Goal: Contribute content: Add original content to the website for others to see

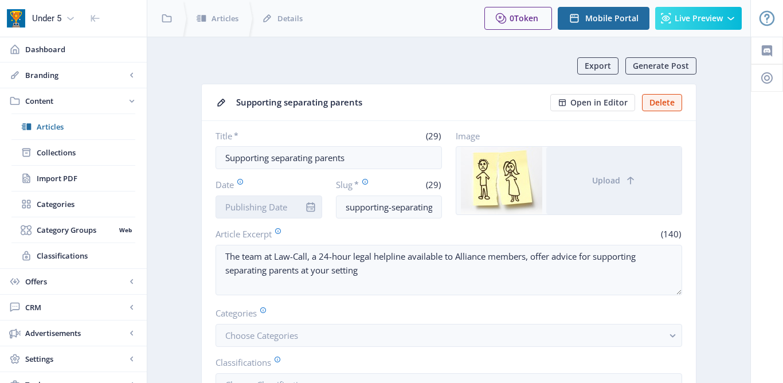
click at [273, 206] on input "Date" at bounding box center [269, 206] width 107 height 23
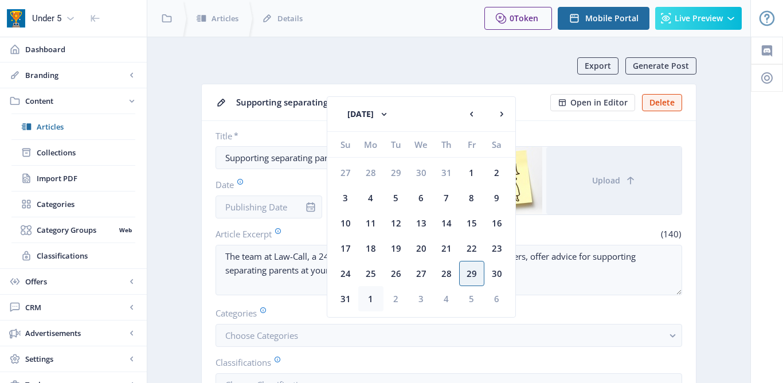
click at [375, 303] on div "1" at bounding box center [370, 298] width 25 height 25
type input "[DATE]"
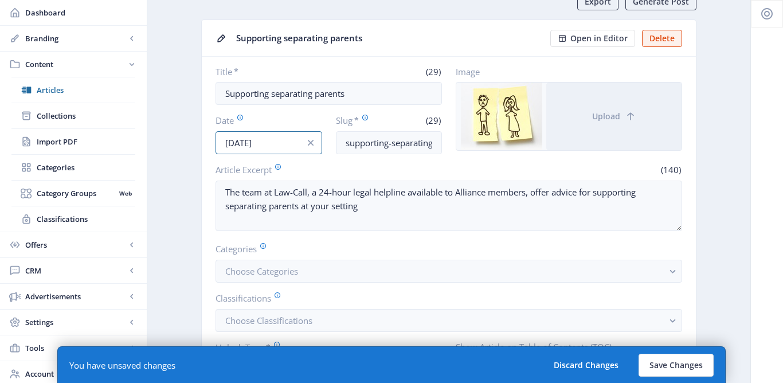
scroll to position [119, 0]
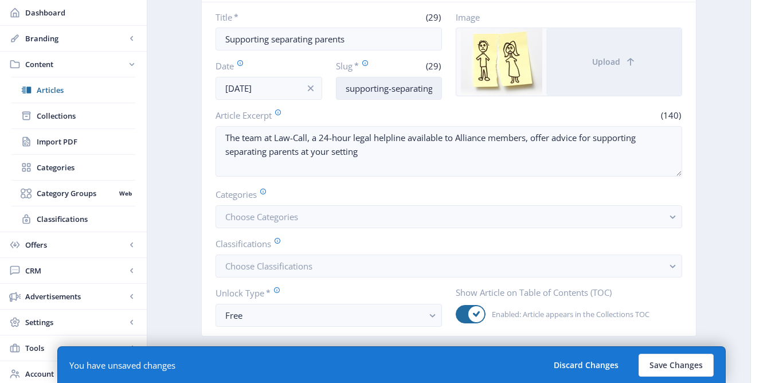
click at [344, 89] on input "supporting-separating-parents" at bounding box center [389, 88] width 107 height 23
drag, startPoint x: 423, startPoint y: 91, endPoint x: 379, endPoint y: 88, distance: 44.2
click at [379, 88] on input "law-call-supporting-separating-parents" at bounding box center [389, 88] width 107 height 23
type input "law-call-separating-parents-sep-25"
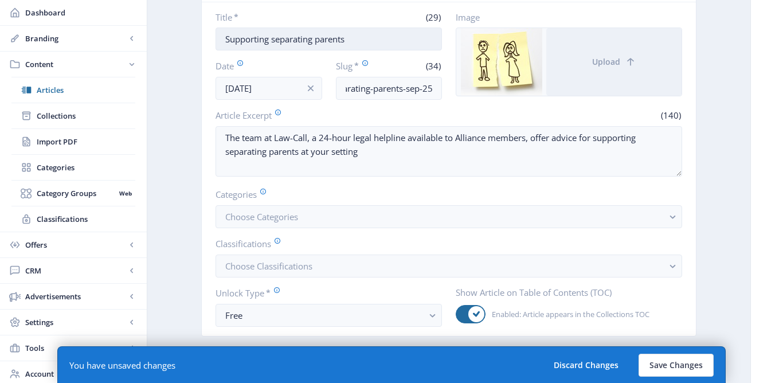
click at [226, 40] on input "Supporting separating parents" at bounding box center [329, 39] width 226 height 23
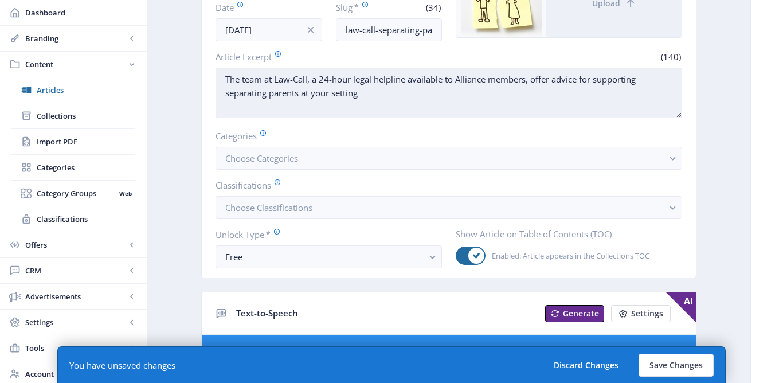
scroll to position [184, 0]
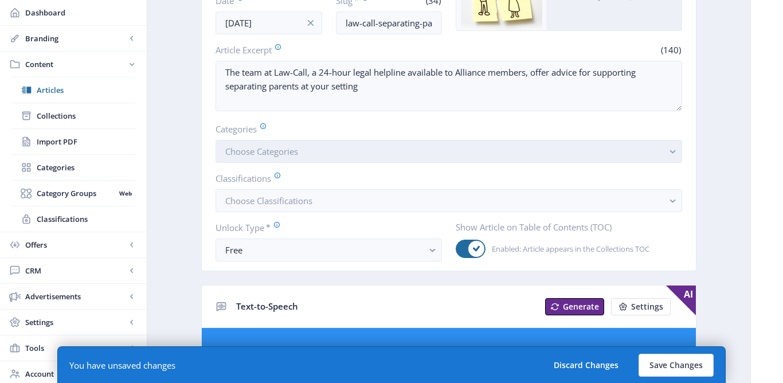
type input "Law-Call: Supporting separating parents"
click at [297, 154] on span "Choose Categories" at bounding box center [261, 151] width 73 height 11
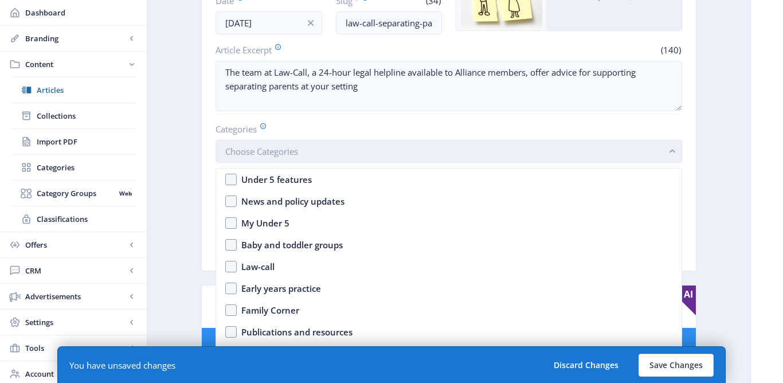
scroll to position [0, 0]
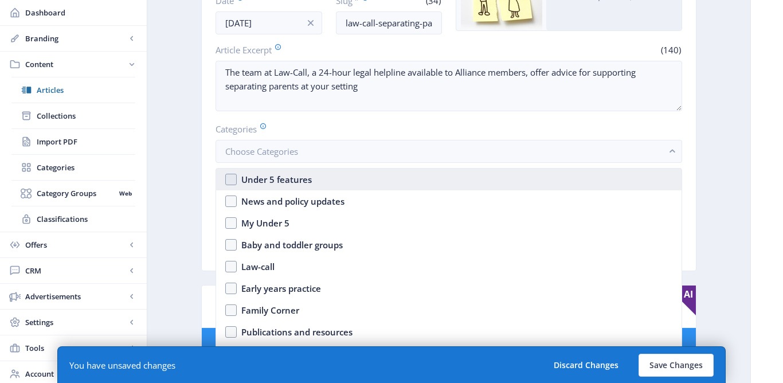
click at [299, 173] on div "Under 5 features" at bounding box center [276, 180] width 71 height 14
checkbox input "true"
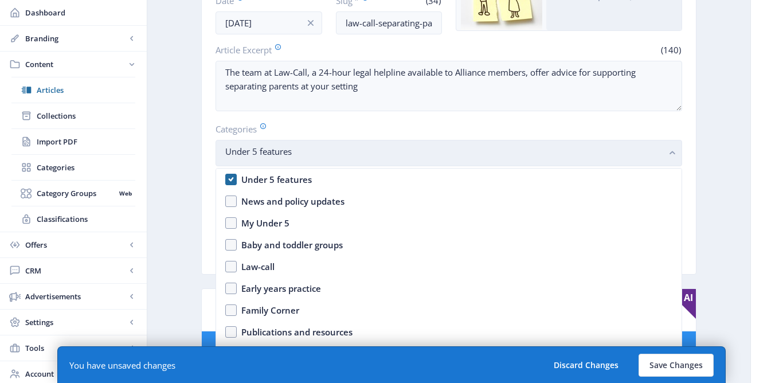
click at [299, 158] on nb-select-label "Under 5 features" at bounding box center [444, 151] width 438 height 14
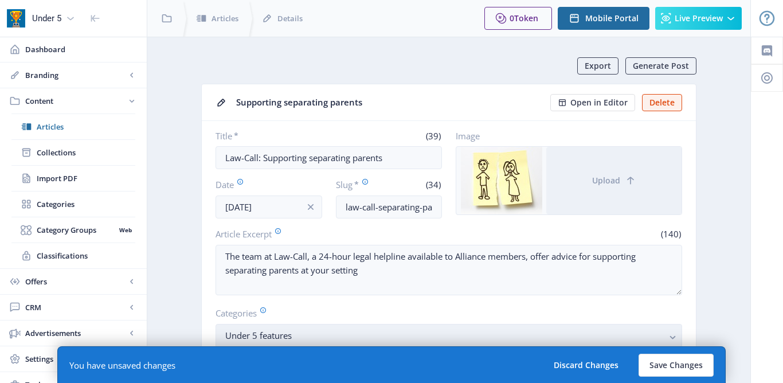
scroll to position [184, 0]
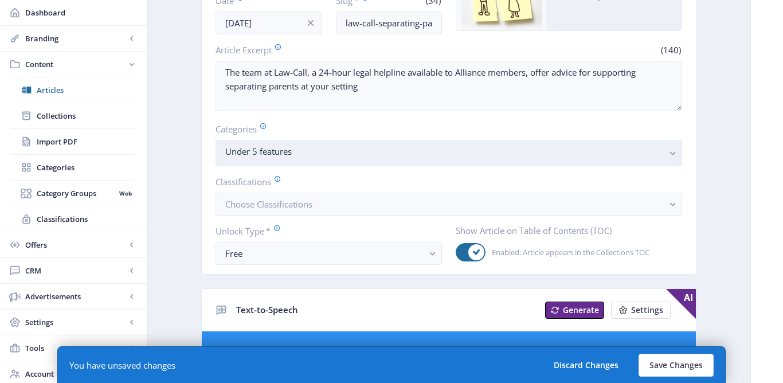
click at [299, 158] on span "Under 5 features" at bounding box center [444, 154] width 438 height 11
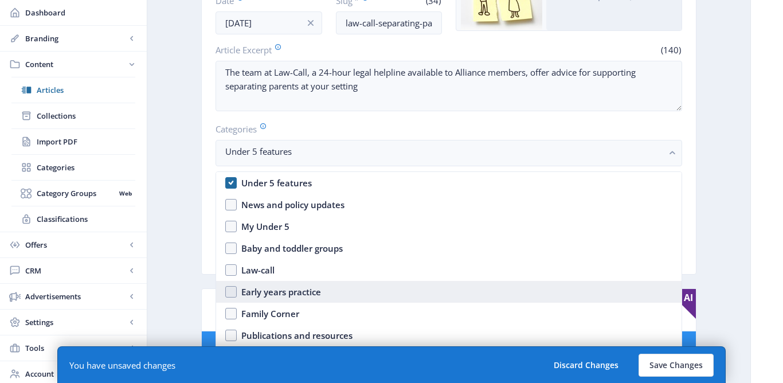
scroll to position [15, 0]
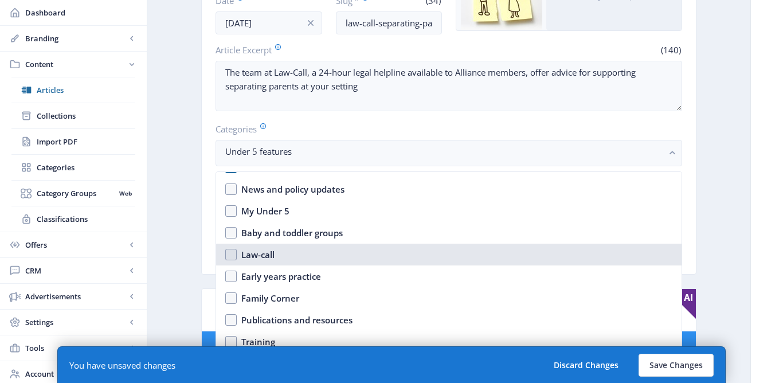
click at [260, 255] on div "Law-call" at bounding box center [257, 255] width 33 height 14
checkbox input "true"
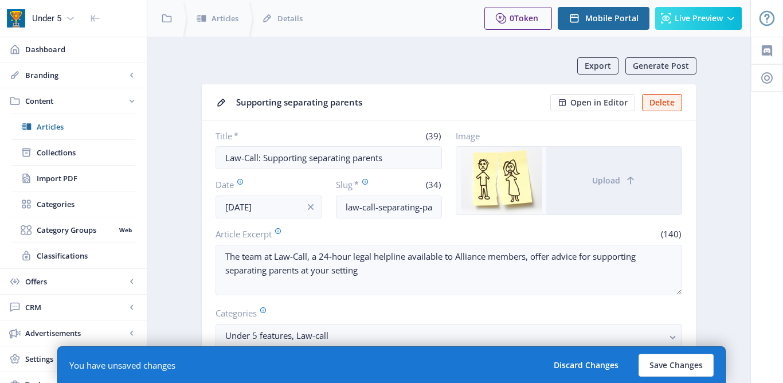
scroll to position [184, 0]
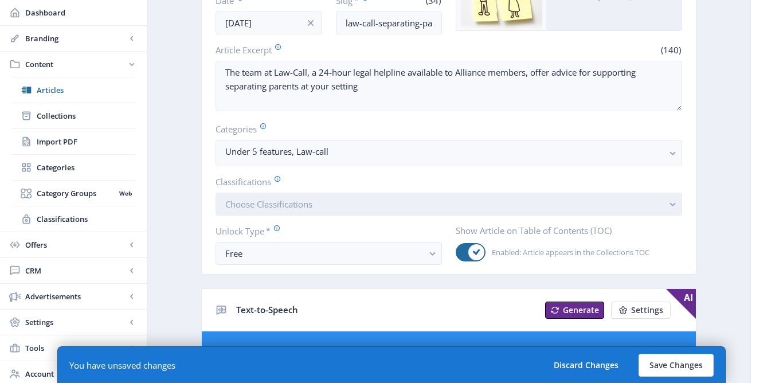
click at [253, 205] on span "Choose Classifications" at bounding box center [268, 203] width 87 height 11
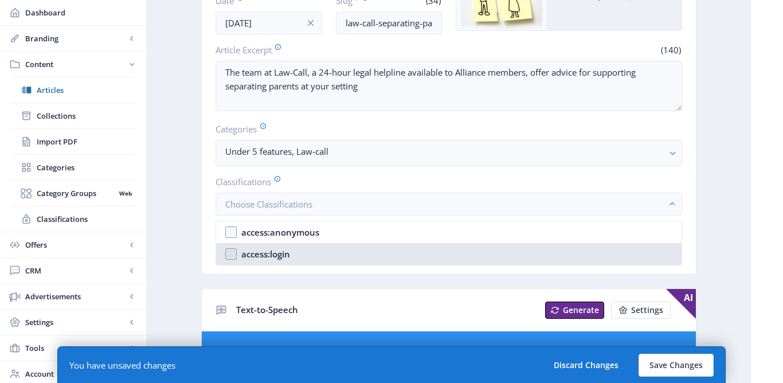
click at [258, 257] on div "access:login" at bounding box center [265, 254] width 49 height 14
checkbox input "true"
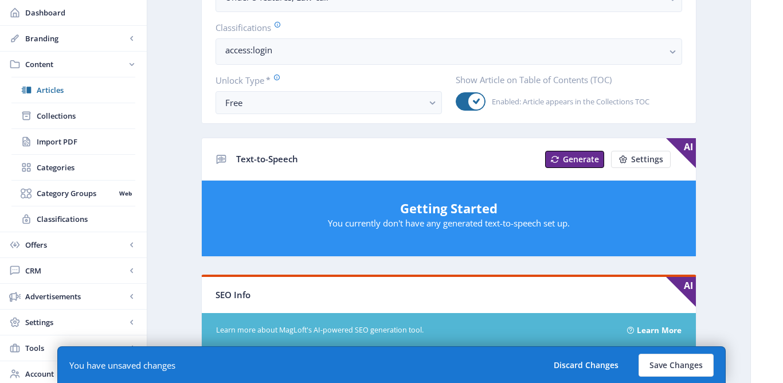
scroll to position [390, 0]
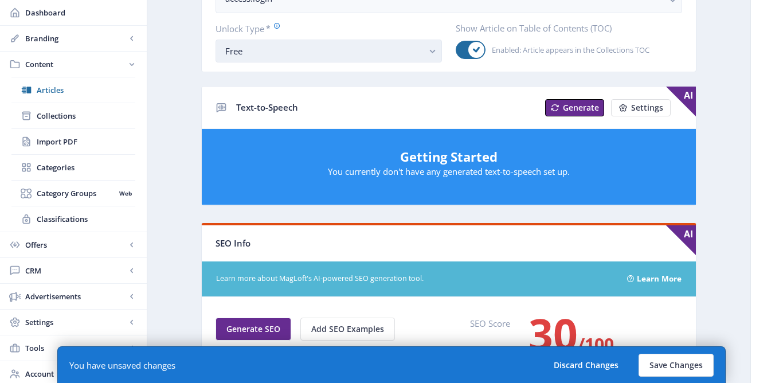
click at [290, 61] on button "Free" at bounding box center [329, 51] width 226 height 23
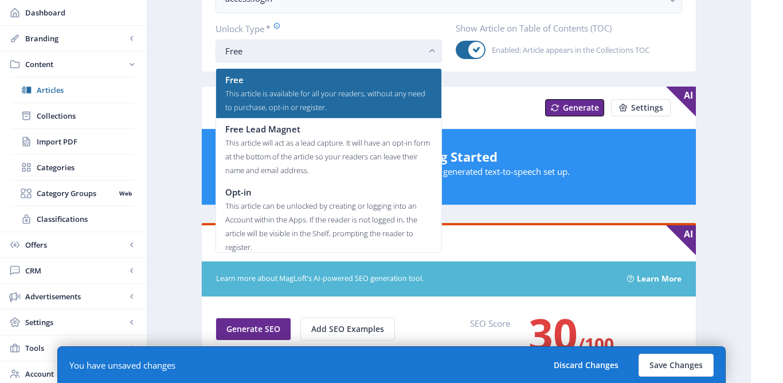
scroll to position [0, 0]
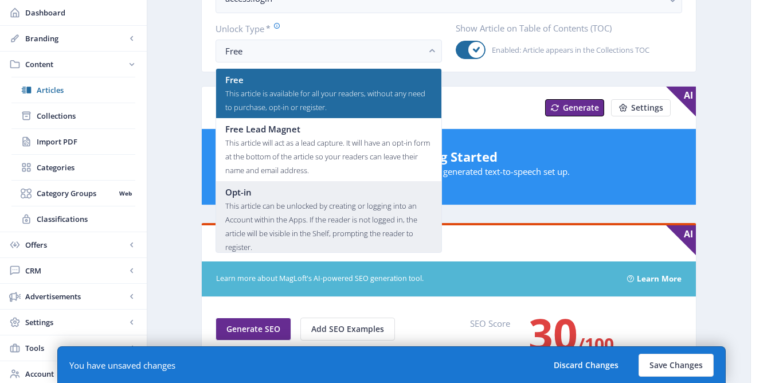
click at [265, 195] on div "Opt-in" at bounding box center [328, 192] width 207 height 14
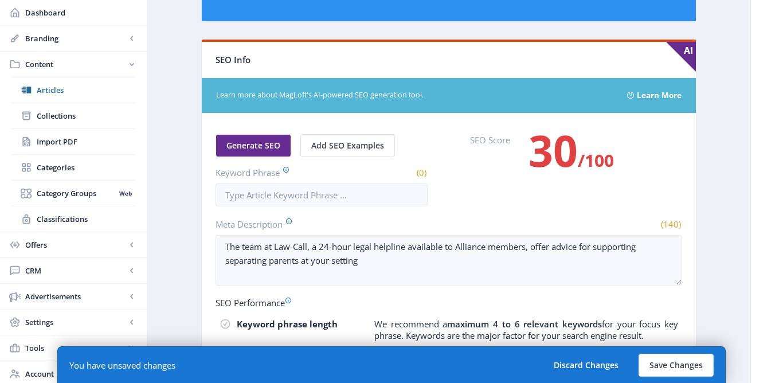
scroll to position [714, 0]
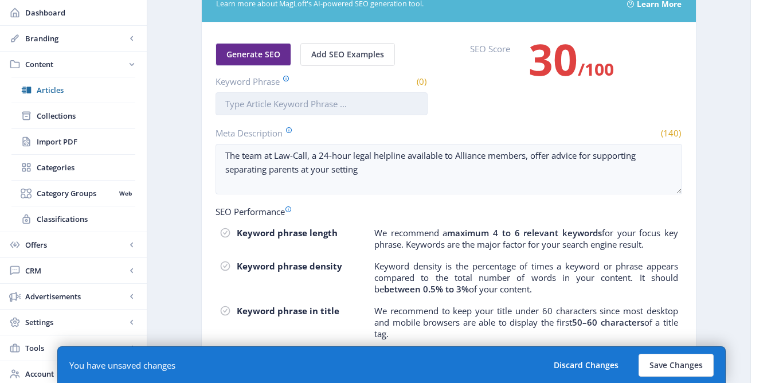
click at [259, 104] on input "Keyword Phrase" at bounding box center [322, 103] width 212 height 23
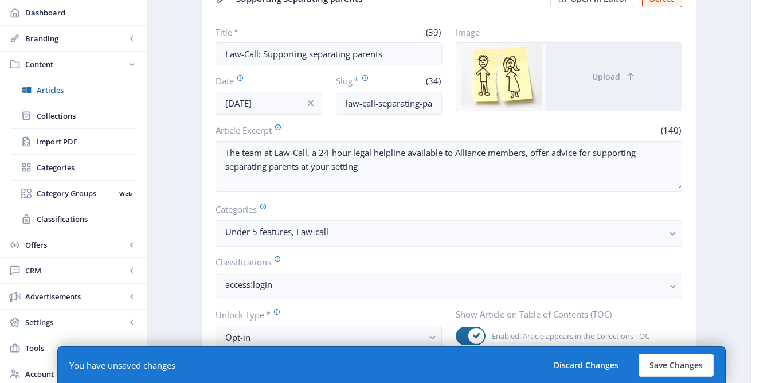
scroll to position [9, 0]
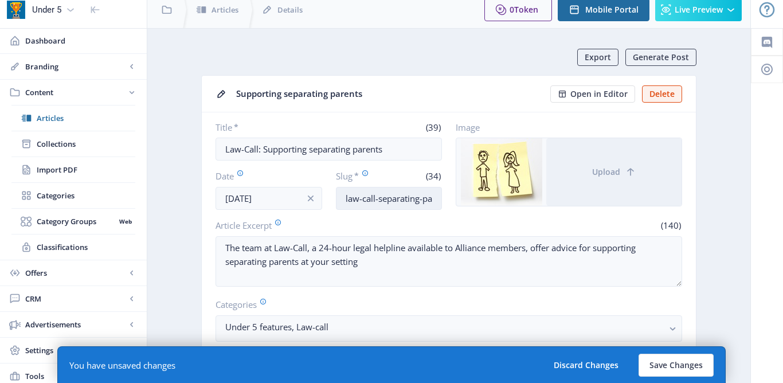
type input "Supporting separating parents"
click at [379, 200] on input "law-call-separating-parents-sep-25" at bounding box center [389, 198] width 107 height 23
click at [669, 355] on button "Save Changes" at bounding box center [676, 365] width 75 height 23
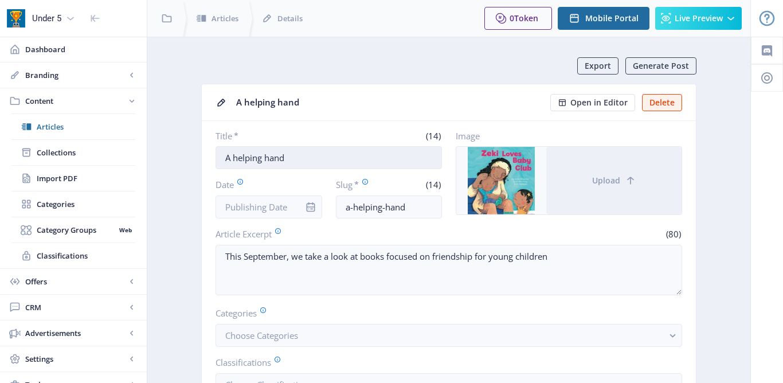
click at [224, 157] on input "A helping hand" at bounding box center [329, 157] width 226 height 23
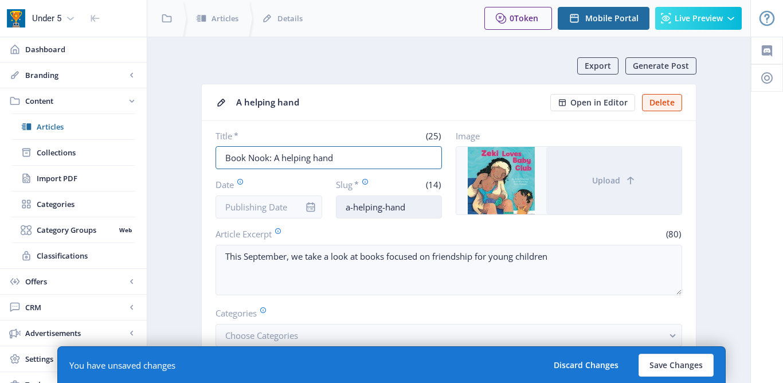
type input "Book Nook: A helping hand"
click at [410, 212] on input "a-helping-hand" at bounding box center [389, 206] width 107 height 23
type input "a-helping-hand-sep-25"
click at [263, 216] on input "Date" at bounding box center [269, 206] width 107 height 23
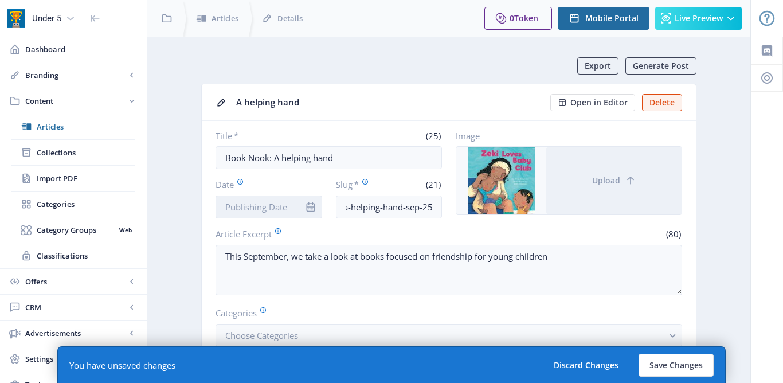
scroll to position [0, 0]
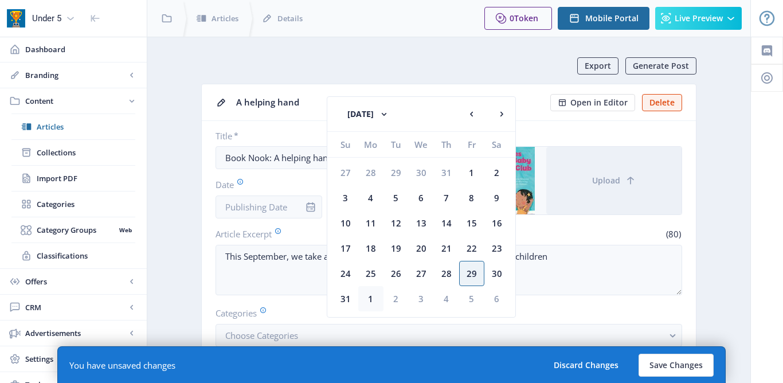
click at [376, 300] on div "1" at bounding box center [370, 298] width 25 height 25
type input "[DATE]"
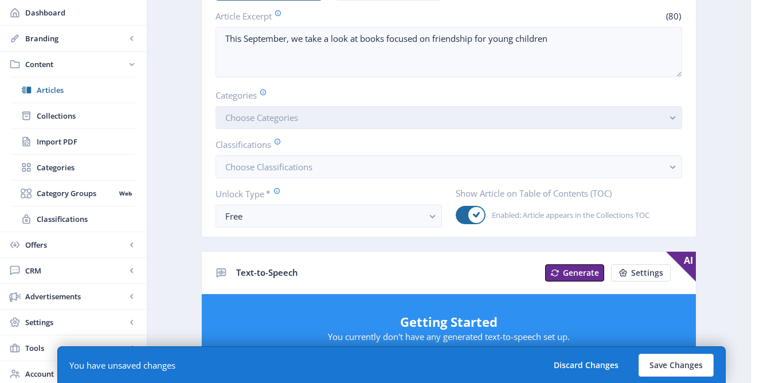
scroll to position [221, 0]
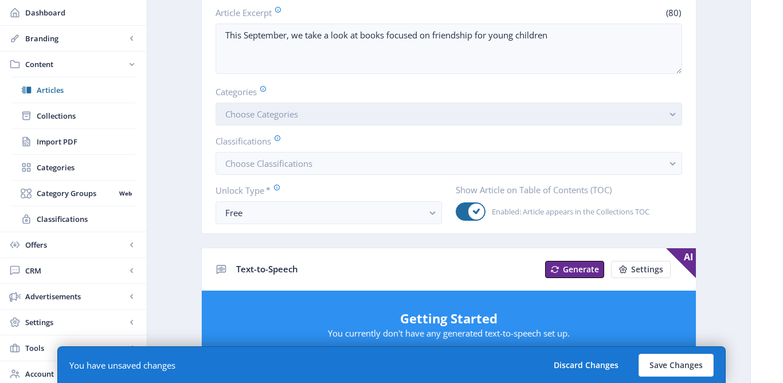
click at [303, 112] on button "Choose Categories" at bounding box center [449, 114] width 467 height 23
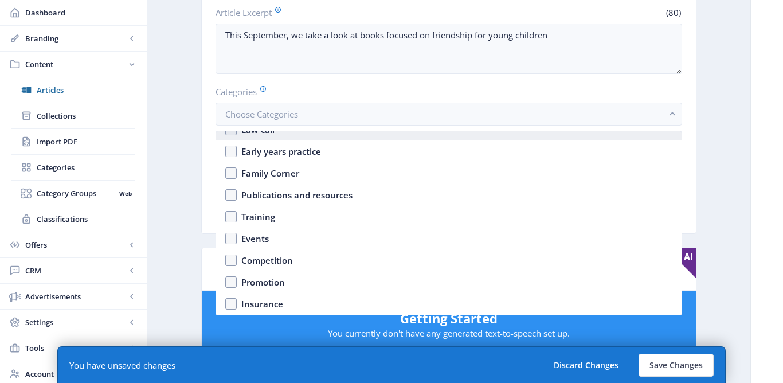
scroll to position [0, 0]
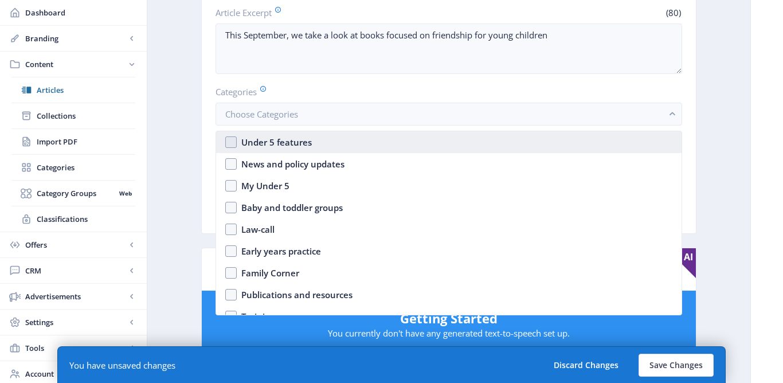
click at [226, 139] on nb-option "Under 5 features" at bounding box center [449, 142] width 466 height 22
checkbox input "true"
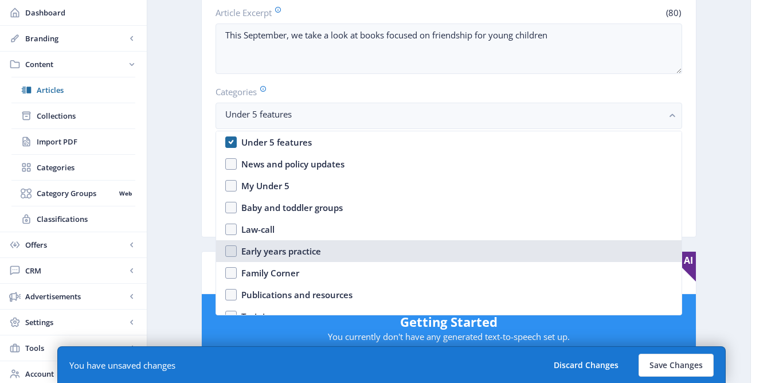
click at [227, 244] on nb-option "Early years practice" at bounding box center [449, 251] width 466 height 22
checkbox input "true"
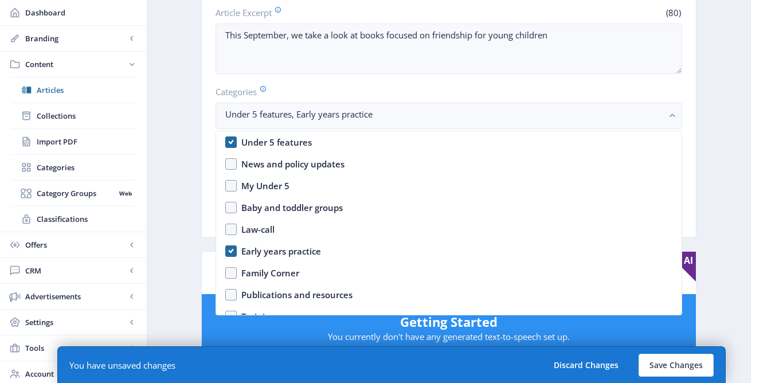
click at [167, 196] on nb-layout-column "Export Generate Post A helping hand Open in Editor Delete Title * (25) Book Noo…" at bounding box center [449, 382] width 604 height 1135
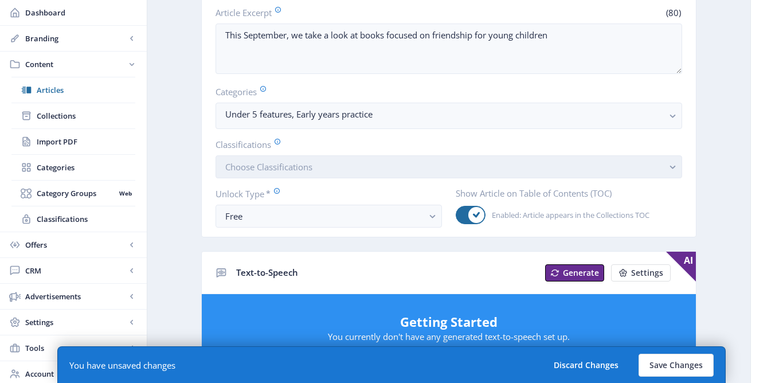
click at [252, 165] on span "Choose Classifications" at bounding box center [268, 166] width 87 height 11
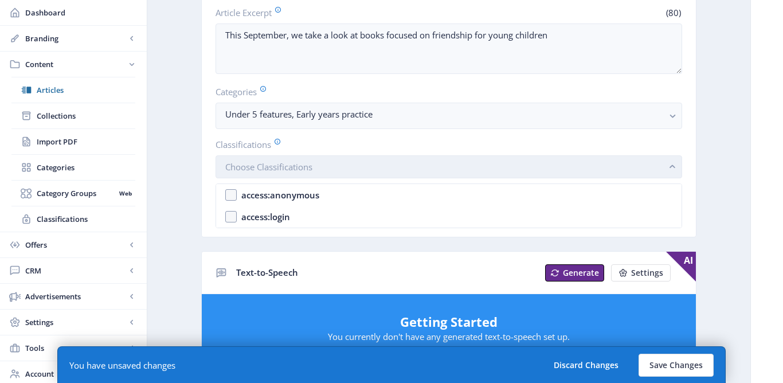
scroll to position [0, 0]
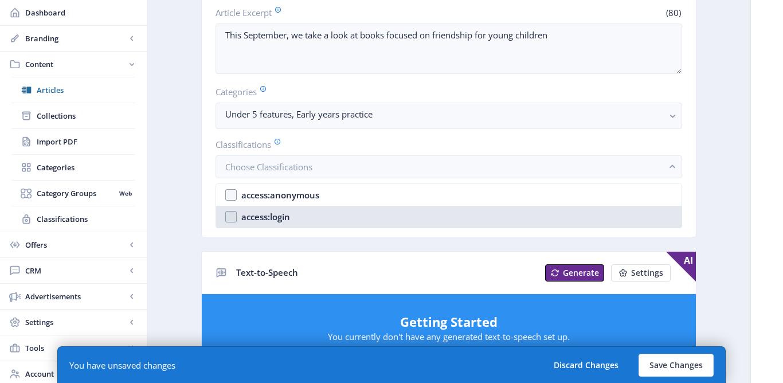
click at [247, 220] on div "access:login" at bounding box center [265, 217] width 49 height 14
checkbox input "true"
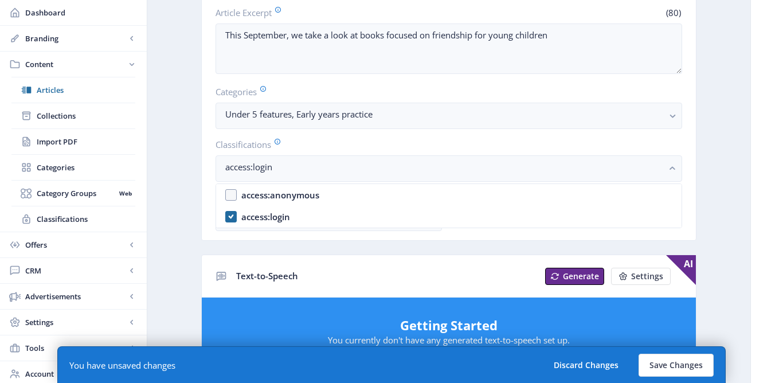
click at [189, 220] on app-content-article "Export Generate Post A helping hand Open in Editor Delete Title * (25) Book Noo…" at bounding box center [448, 383] width 563 height 1094
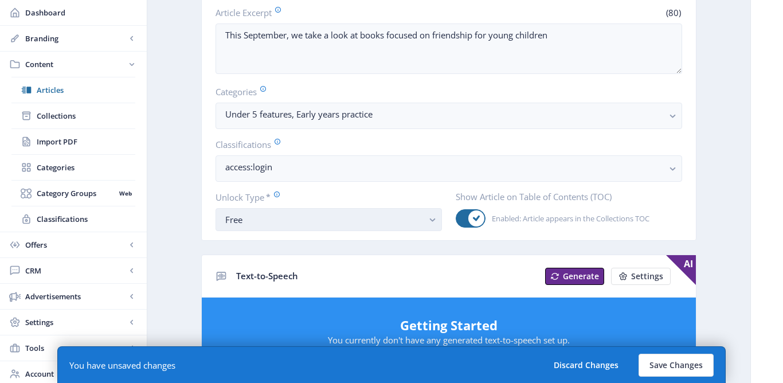
click at [271, 218] on div "Free" at bounding box center [324, 220] width 198 height 14
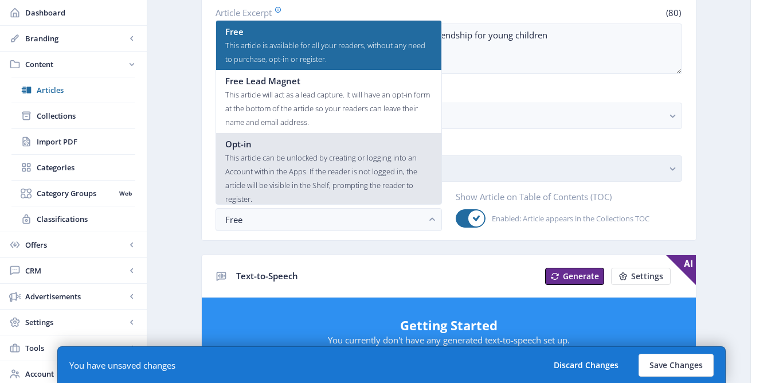
click at [267, 163] on div "This article can be unlocked by creating or logging into an Account within the …" at bounding box center [328, 178] width 207 height 55
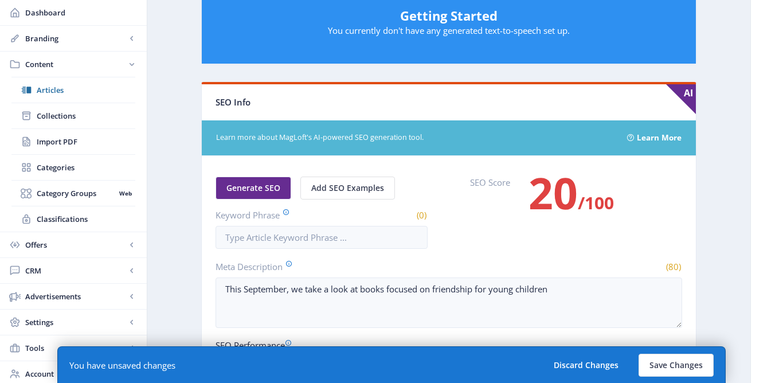
scroll to position [684, 0]
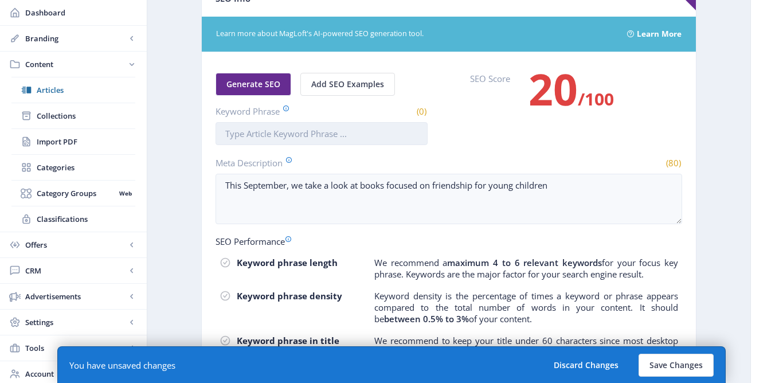
click at [311, 140] on input "Keyword Phrase" at bounding box center [322, 133] width 212 height 23
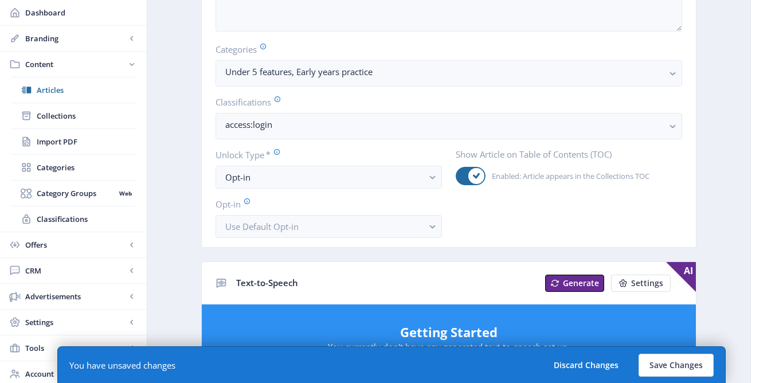
scroll to position [624, 0]
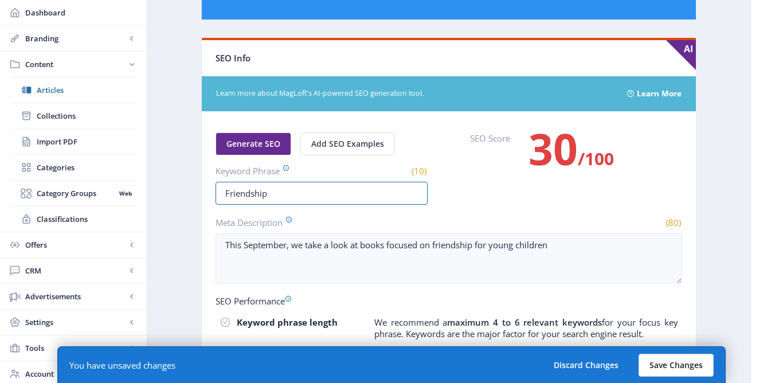
type input "Friendship"
click at [659, 370] on button "Save Changes" at bounding box center [676, 365] width 75 height 23
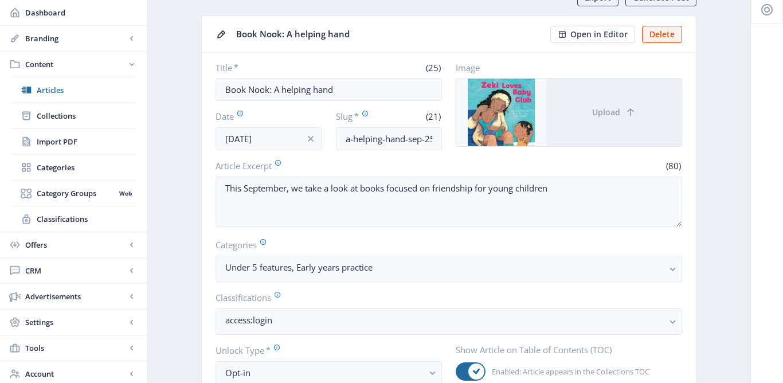
scroll to position [0, 0]
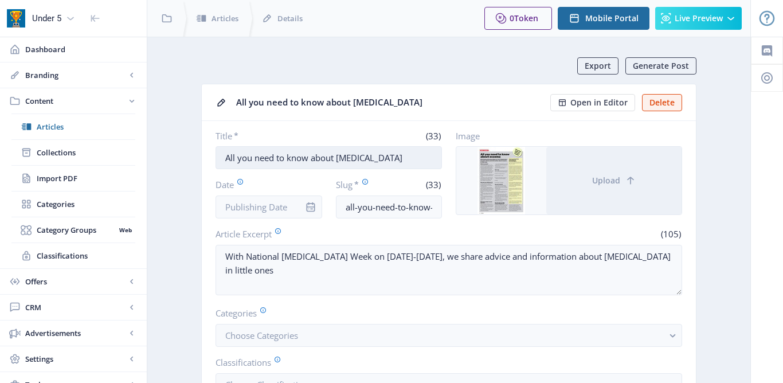
click at [226, 159] on input "All you need to know about [MEDICAL_DATA]" at bounding box center [329, 157] width 226 height 23
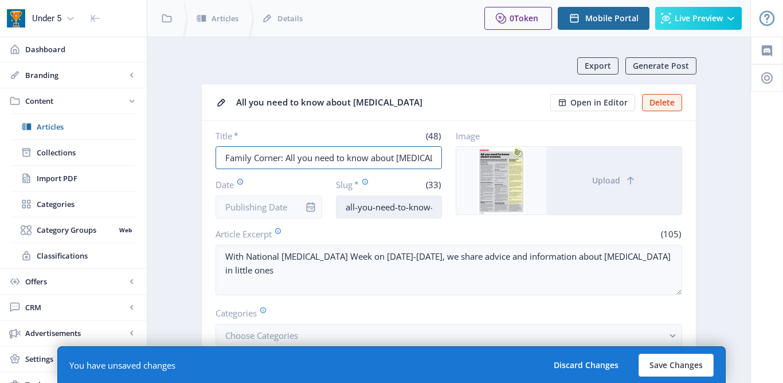
type input "Family Corner: All you need to know about [MEDICAL_DATA]"
drag, startPoint x: 346, startPoint y: 208, endPoint x: 398, endPoint y: 205, distance: 52.2
click at [398, 205] on input "all-you-need-to-know-about-eczema" at bounding box center [389, 206] width 107 height 23
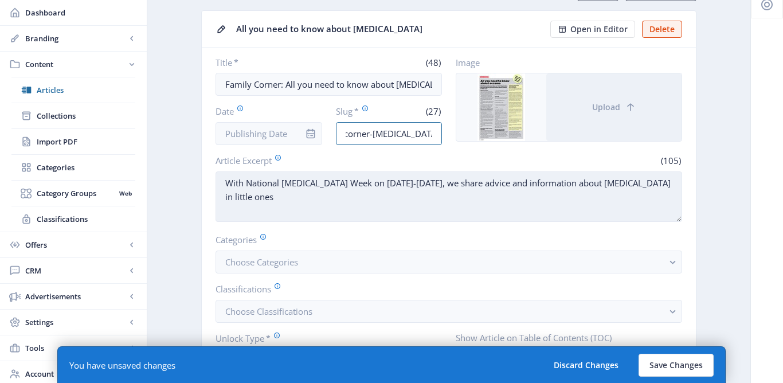
scroll to position [74, 0]
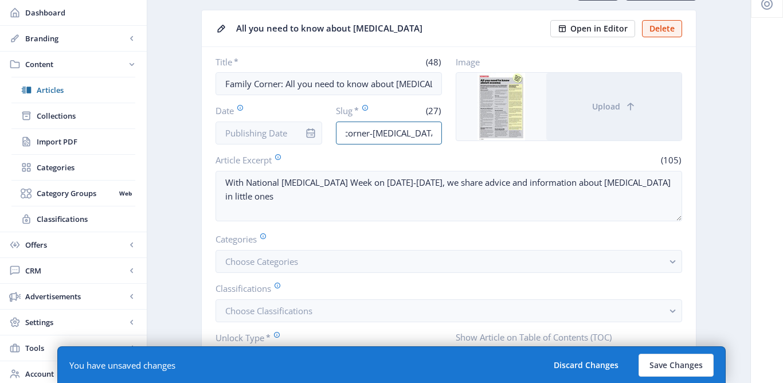
type input "family-corner-eczema-sep-25"
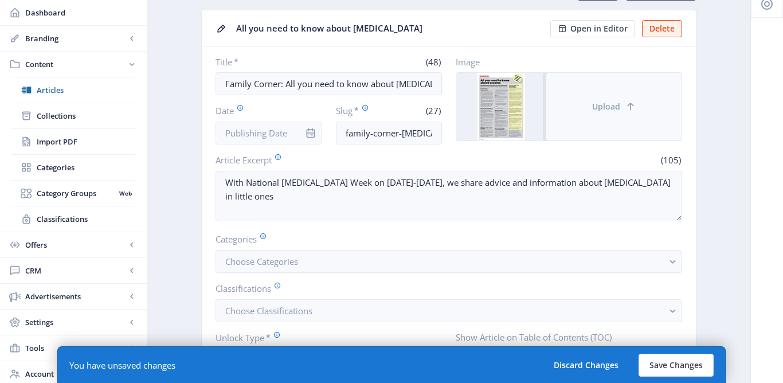
click at [566, 102] on button "Upload" at bounding box center [613, 107] width 135 height 68
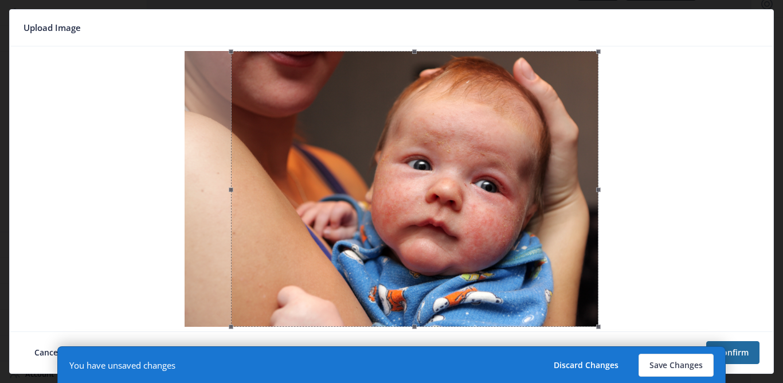
drag, startPoint x: 484, startPoint y: 223, endPoint x: 776, endPoint y: 296, distance: 301.4
click at [541, 222] on div at bounding box center [414, 189] width 367 height 276
click at [745, 350] on button "Confirm" at bounding box center [732, 352] width 53 height 23
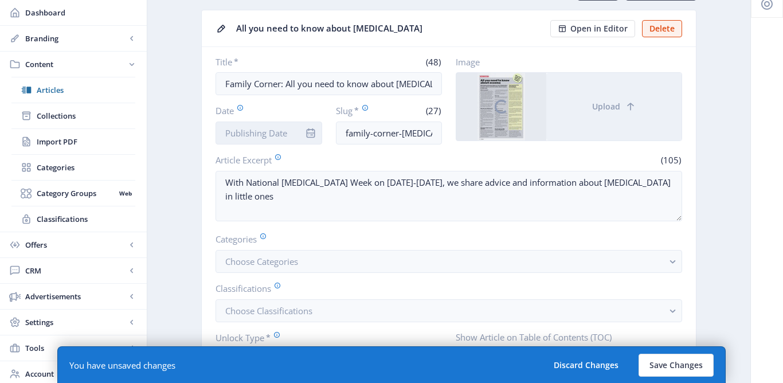
click at [281, 138] on input "Date" at bounding box center [269, 133] width 107 height 23
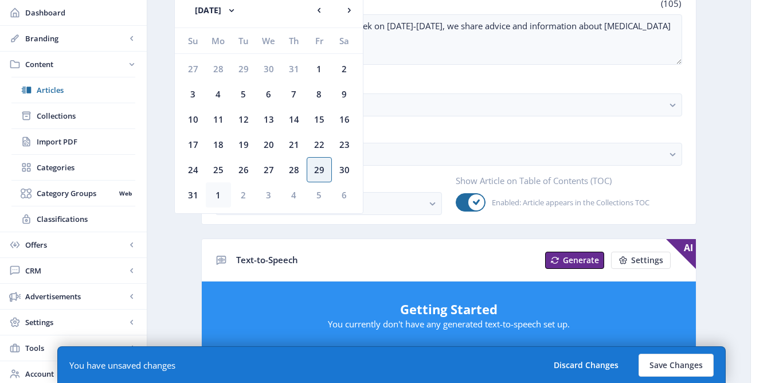
click at [216, 196] on div "1" at bounding box center [218, 194] width 25 height 25
type input "[DATE]"
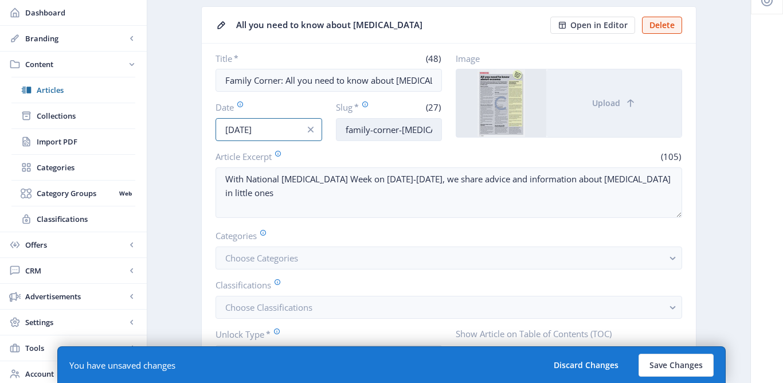
scroll to position [139, 0]
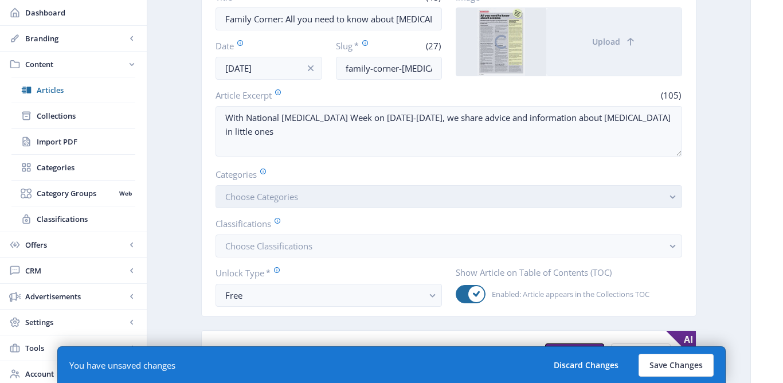
click at [398, 196] on button "Choose Categories" at bounding box center [449, 196] width 467 height 23
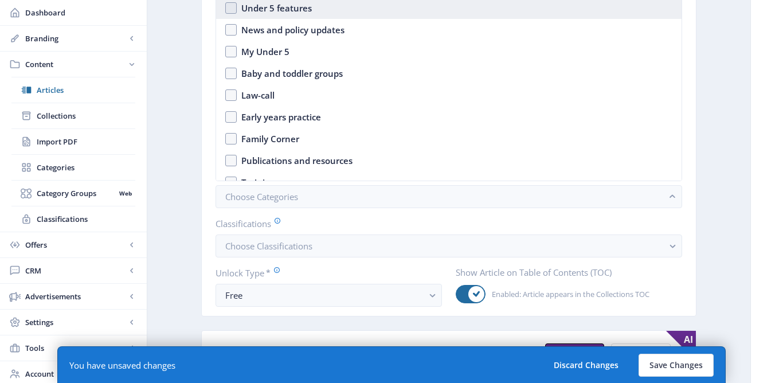
click at [308, 10] on div "Under 5 features" at bounding box center [276, 8] width 71 height 14
checkbox input "true"
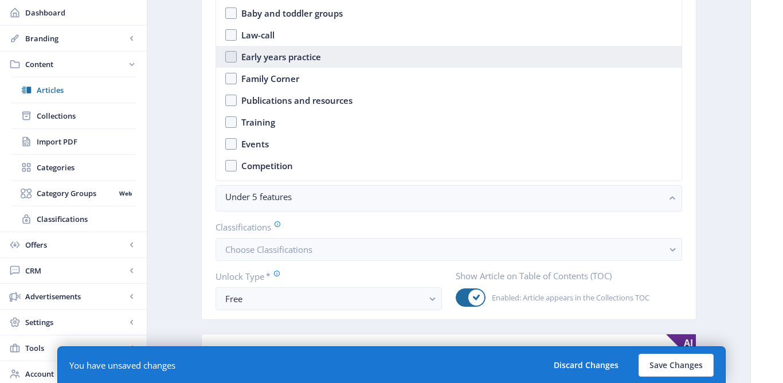
scroll to position [75, 0]
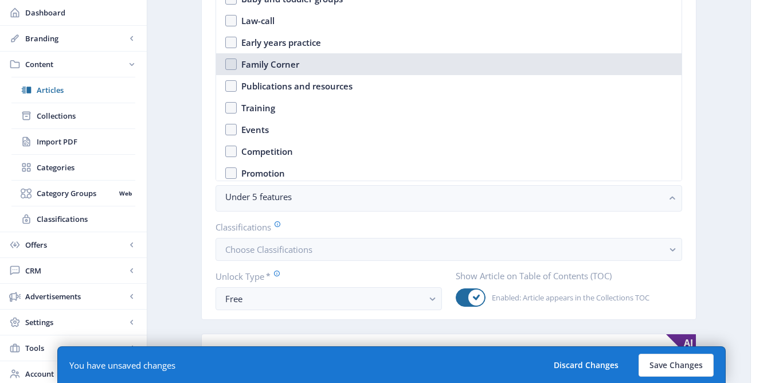
click at [275, 62] on div "Family Corner" at bounding box center [270, 64] width 58 height 14
checkbox input "true"
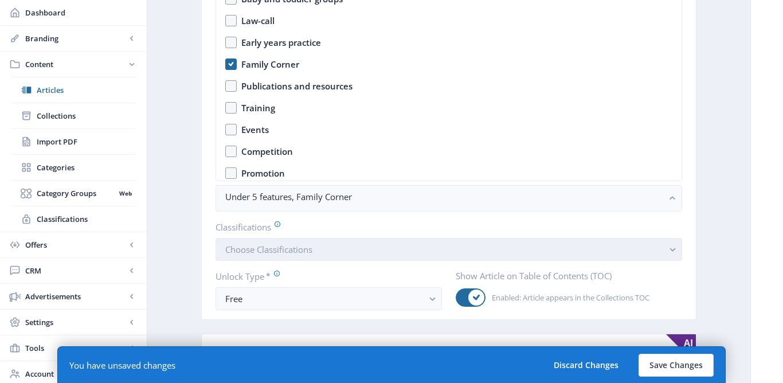
click at [244, 244] on span "Choose Classifications" at bounding box center [268, 249] width 87 height 11
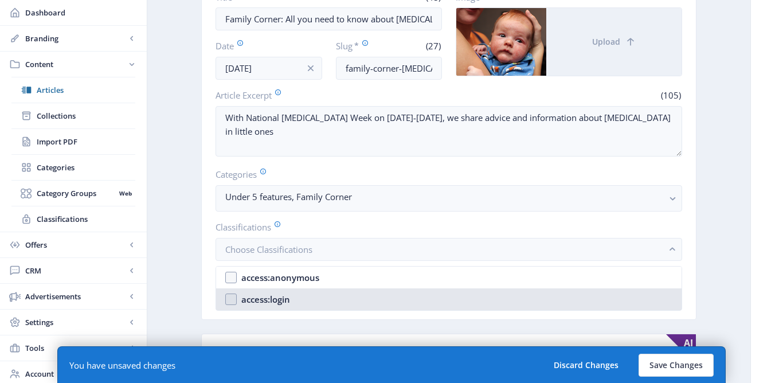
click at [254, 302] on div "access:login" at bounding box center [265, 299] width 49 height 14
checkbox input "true"
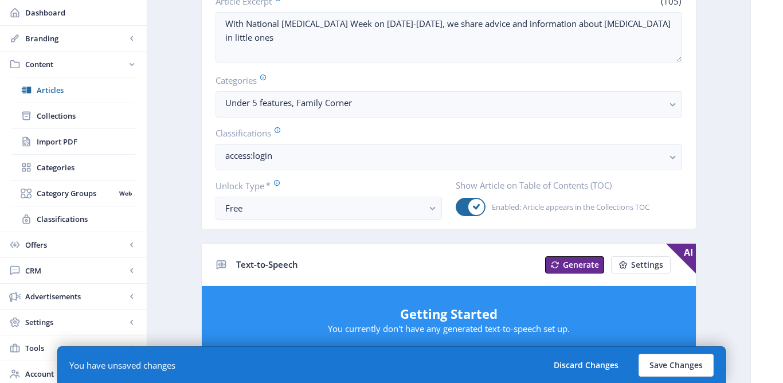
scroll to position [243, 0]
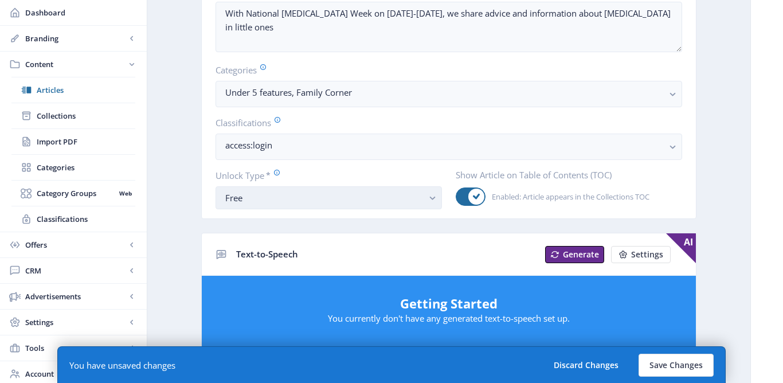
click at [238, 193] on div "Free" at bounding box center [324, 198] width 198 height 14
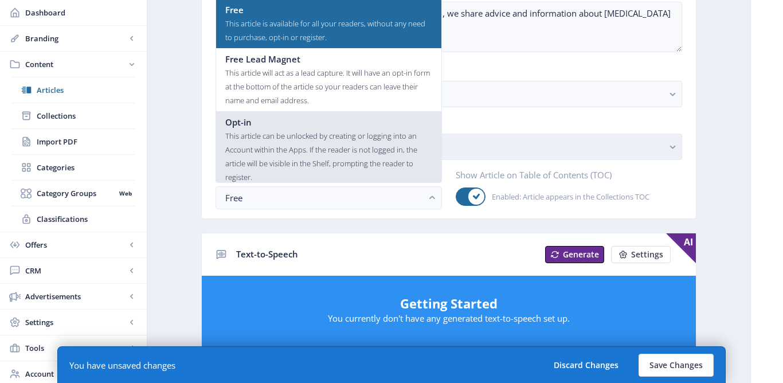
click at [251, 139] on div "This article can be unlocked by creating or logging into an Account within the …" at bounding box center [328, 156] width 207 height 55
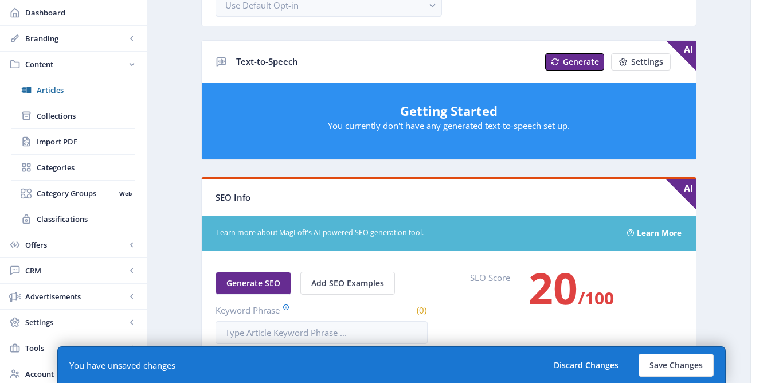
scroll to position [600, 0]
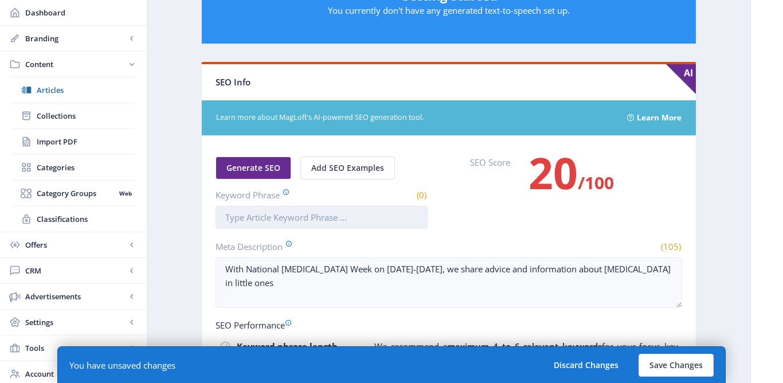
click at [240, 224] on input "Keyword Phrase" at bounding box center [322, 217] width 212 height 23
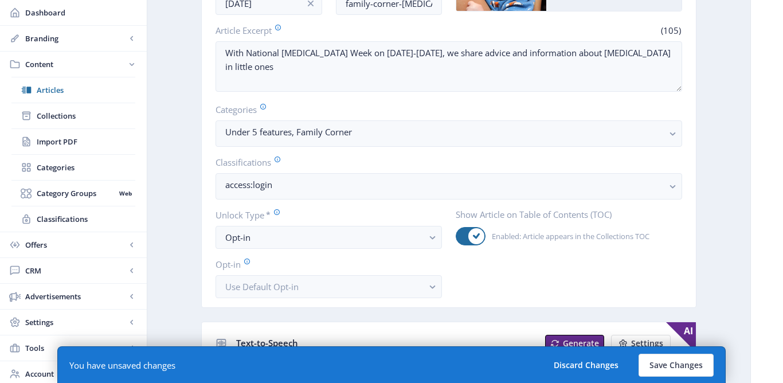
scroll to position [262, 0]
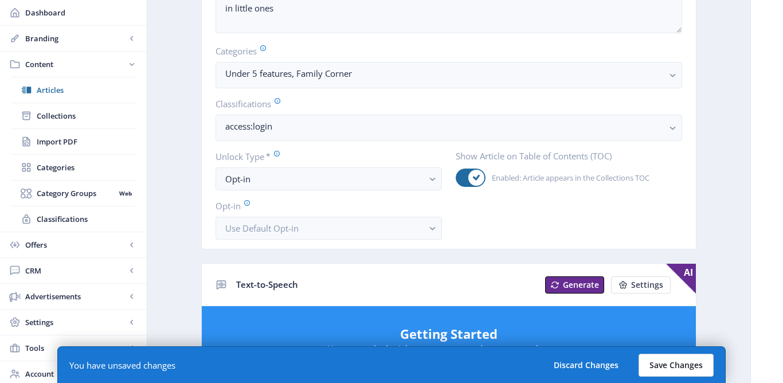
type input "Eczema"
click at [679, 359] on button "Save Changes" at bounding box center [676, 365] width 75 height 23
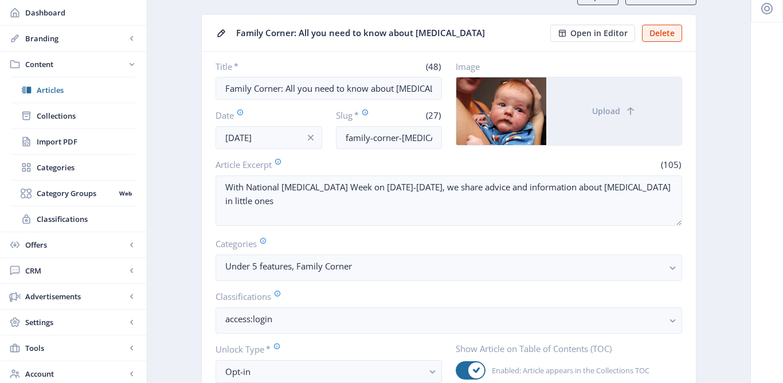
scroll to position [0, 0]
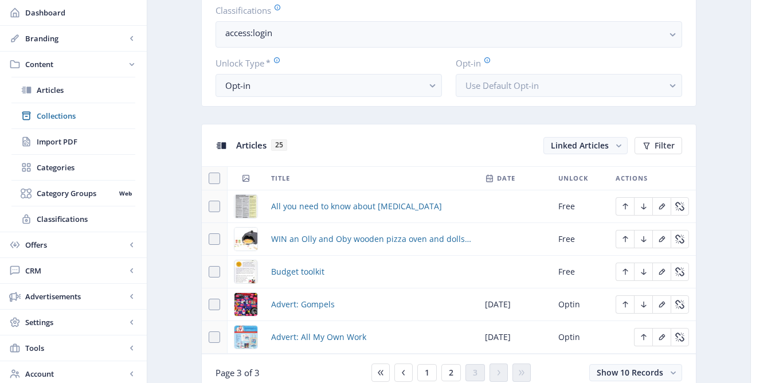
scroll to position [637, 0]
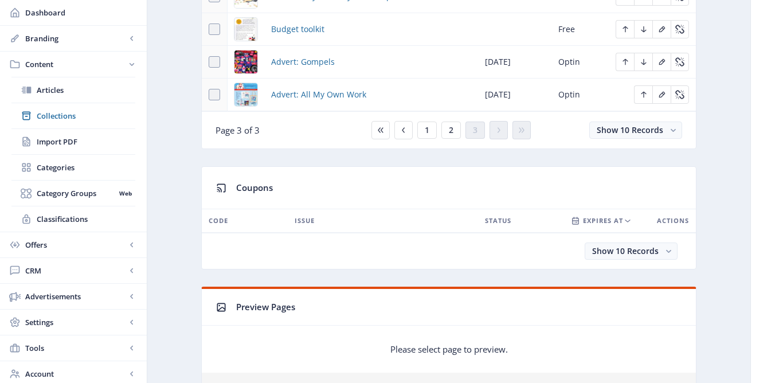
click at [423, 142] on nb-card-footer "Page 3 of 3 1 2 3 Show 10 Records" at bounding box center [449, 129] width 494 height 37
click at [424, 135] on button "1" at bounding box center [426, 130] width 19 height 17
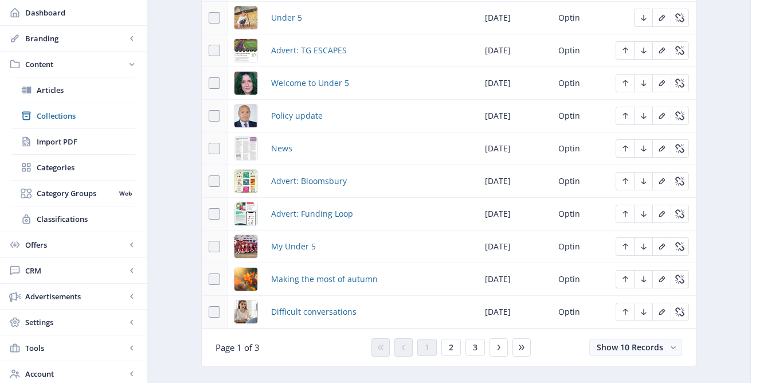
scroll to position [524, 0]
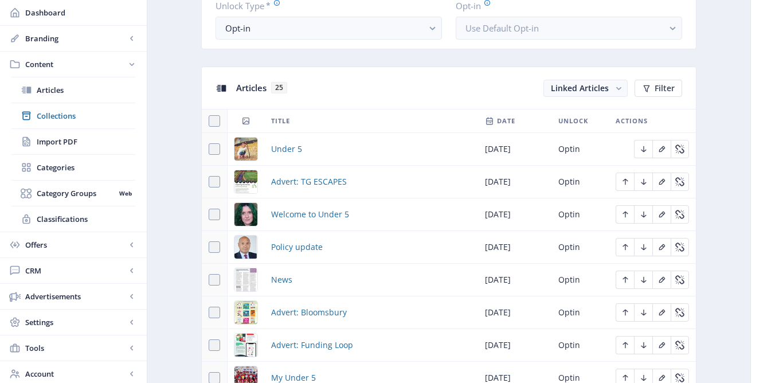
scroll to position [441, 0]
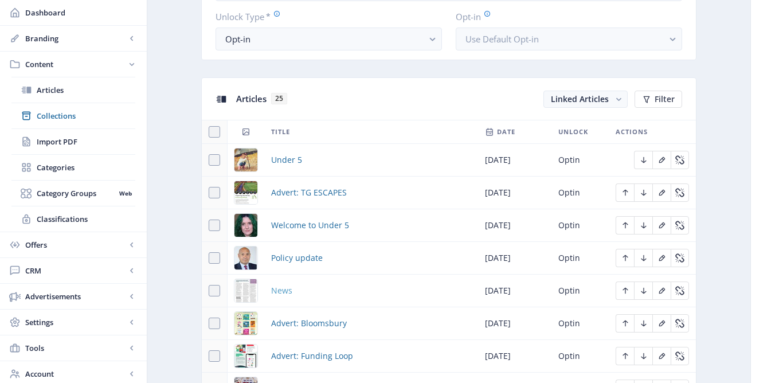
click at [283, 291] on span "News" at bounding box center [281, 291] width 21 height 14
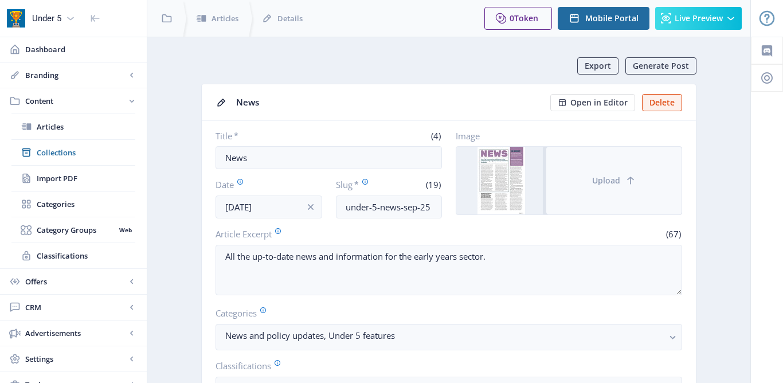
click at [560, 180] on button "Upload" at bounding box center [613, 181] width 135 height 68
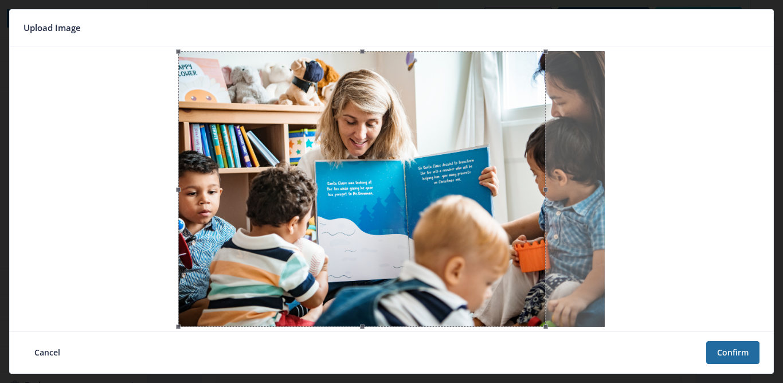
drag, startPoint x: 467, startPoint y: 186, endPoint x: 448, endPoint y: 177, distance: 21.0
click at [448, 177] on div at bounding box center [361, 189] width 367 height 276
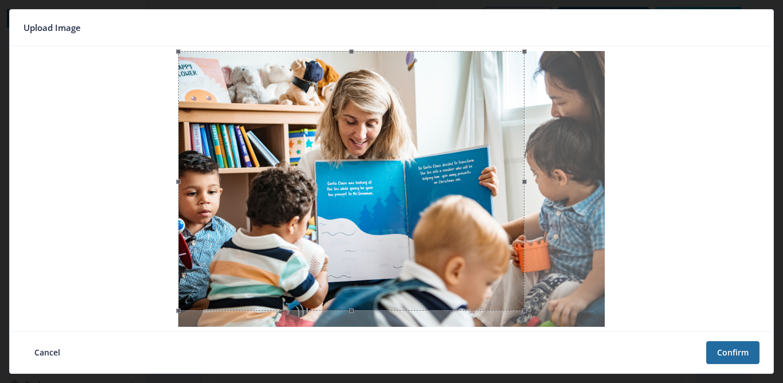
drag, startPoint x: 545, startPoint y: 190, endPoint x: 523, endPoint y: 190, distance: 21.2
click at [523, 190] on span at bounding box center [524, 180] width 13 height 247
click at [732, 357] on button "Confirm" at bounding box center [732, 352] width 53 height 23
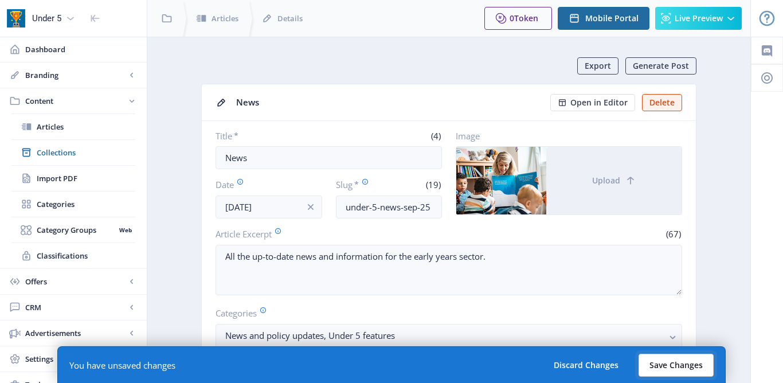
click at [667, 369] on button "Save Changes" at bounding box center [676, 365] width 75 height 23
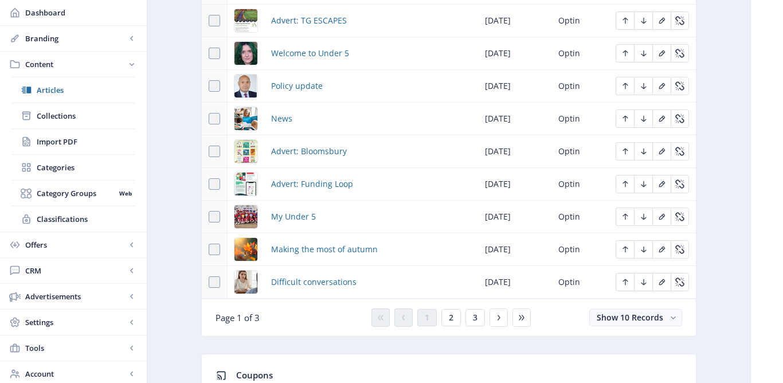
scroll to position [614, 0]
click at [451, 321] on span "2" at bounding box center [451, 316] width 5 height 9
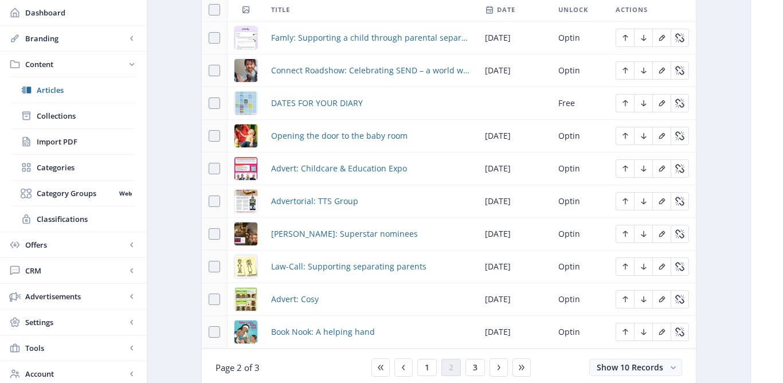
scroll to position [567, 0]
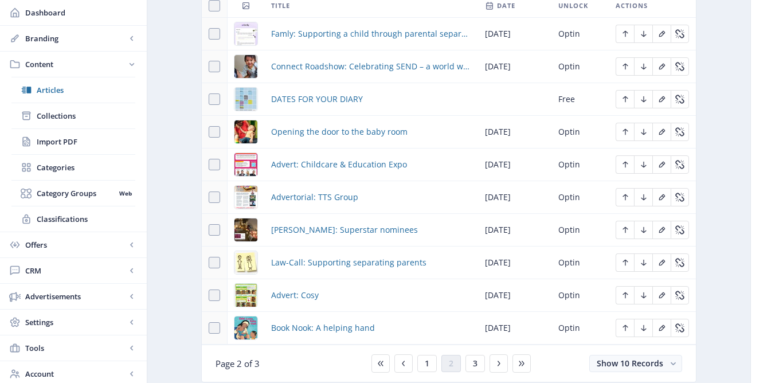
click at [477, 368] on div "You have unsaved changes Discard Changes Save Changes" at bounding box center [391, 364] width 668 height 37
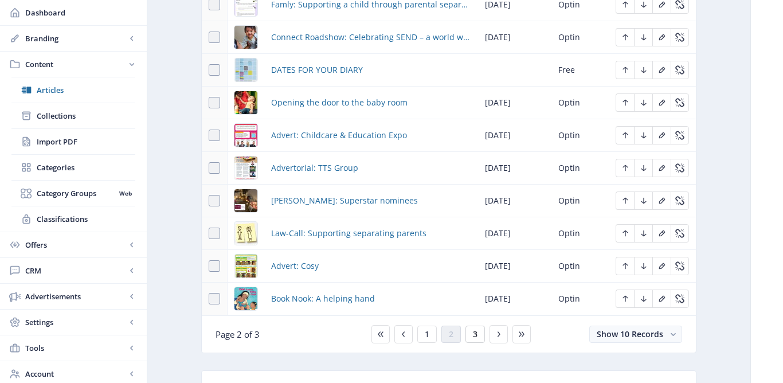
scroll to position [596, 0]
click at [476, 339] on span "3" at bounding box center [475, 334] width 5 height 9
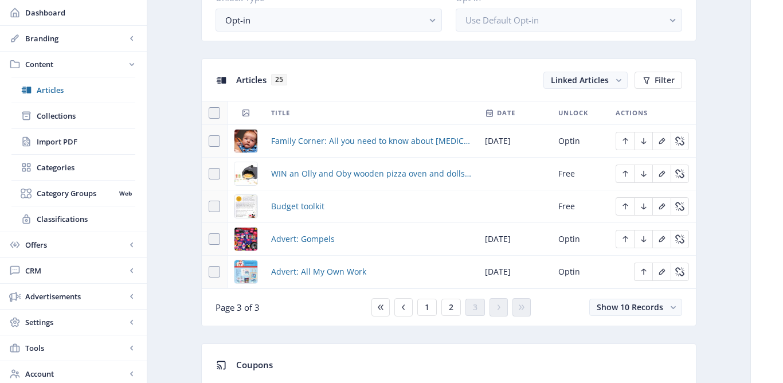
scroll to position [488, 0]
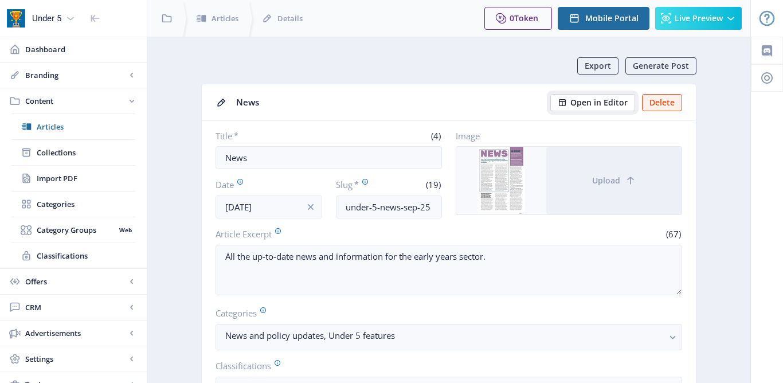
click at [604, 108] on button "Open in Editor" at bounding box center [592, 102] width 85 height 17
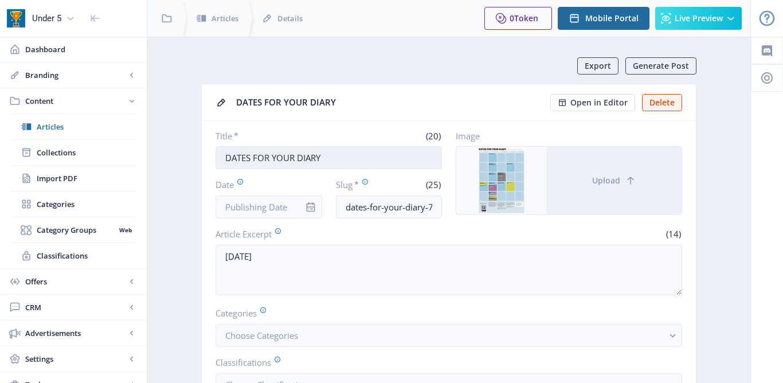
click at [323, 157] on input "DATES FOR YOUR DIARY" at bounding box center [329, 157] width 226 height 23
type input "Dates for your diary"
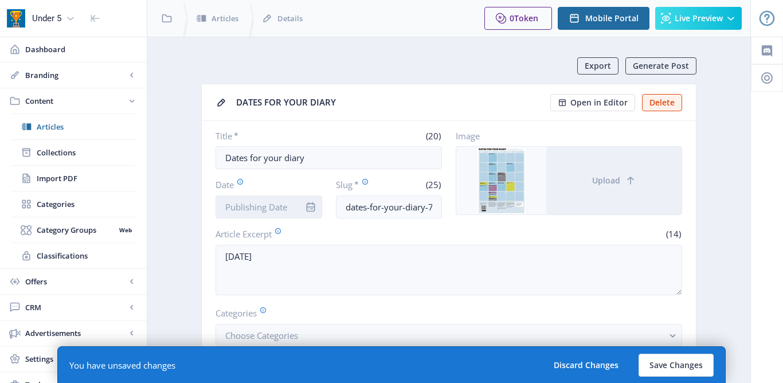
click at [264, 205] on input "Date" at bounding box center [269, 206] width 107 height 23
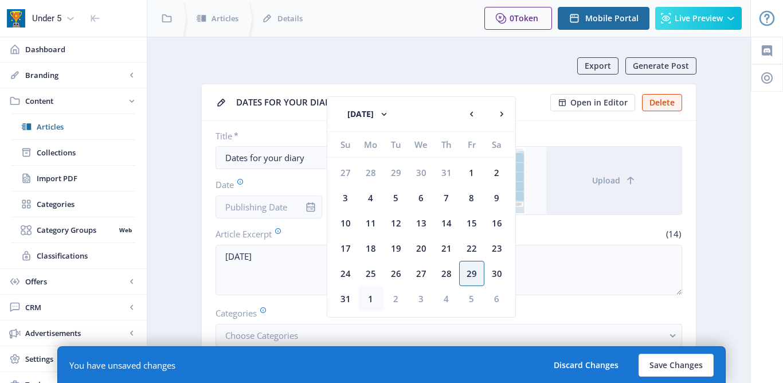
click at [369, 298] on div "1" at bounding box center [370, 298] width 25 height 25
type input "Sep 1, 2025"
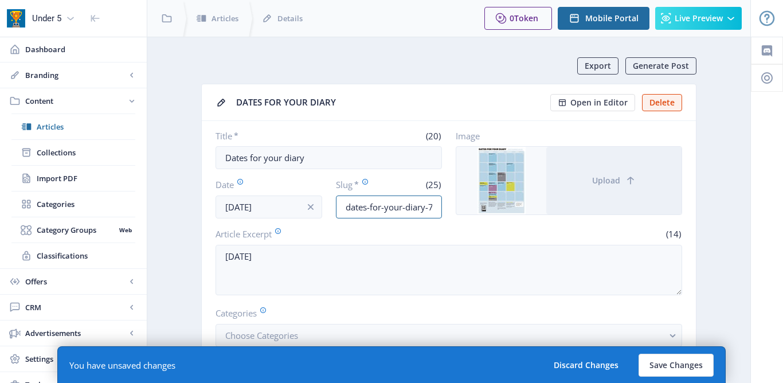
scroll to position [0, 17]
drag, startPoint x: 429, startPoint y: 208, endPoint x: 460, endPoint y: 204, distance: 31.3
click at [460, 204] on div "Title * (20) Dates for your diary Date Sep 1, 2025 Slug * (25) dates-for-your-d…" at bounding box center [449, 174] width 467 height 88
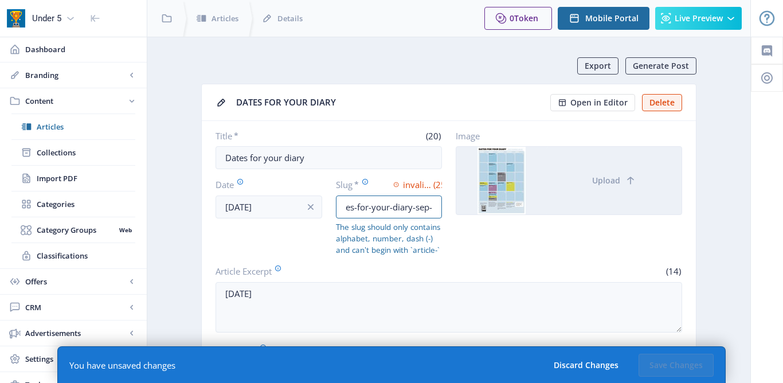
scroll to position [0, 22]
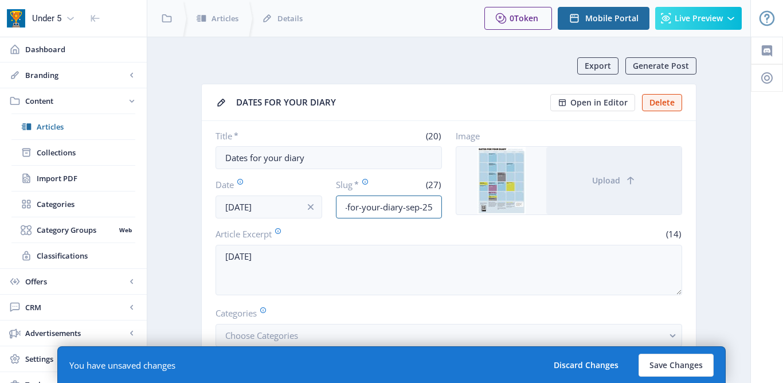
type input "dates-for-your-diary-sep-25"
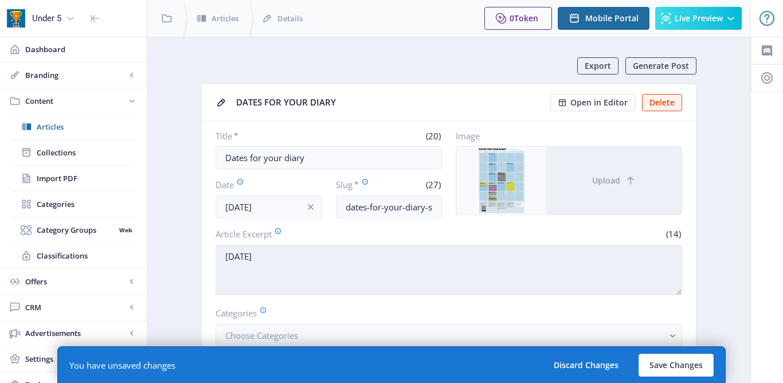
drag, startPoint x: 271, startPoint y: 257, endPoint x: 219, endPoint y: 251, distance: 52.5
click at [219, 251] on textarea "SEPTEMBER 2025" at bounding box center [449, 270] width 467 height 50
paste textarea "All training dates for"
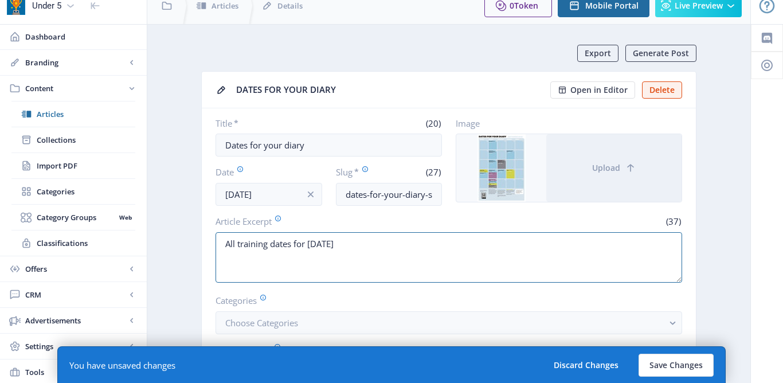
scroll to position [14, 0]
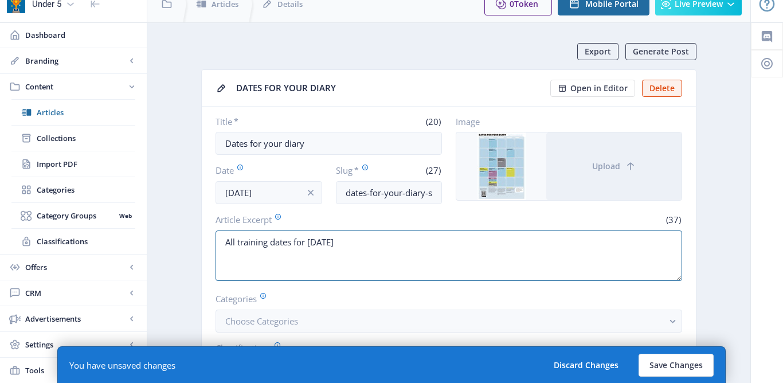
drag, startPoint x: 376, startPoint y: 242, endPoint x: 183, endPoint y: 241, distance: 192.1
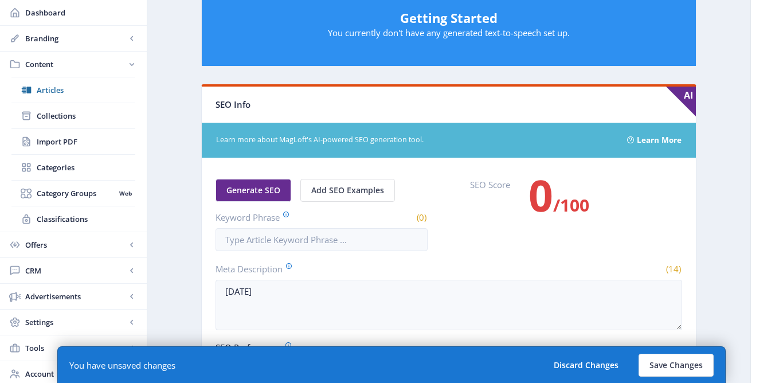
scroll to position [521, 0]
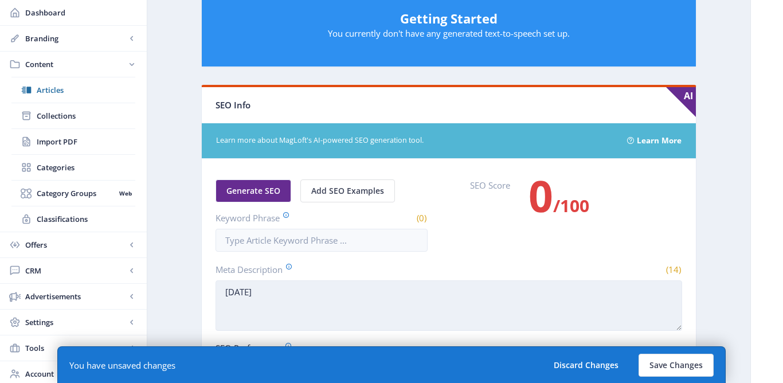
type textarea "All training dates for September 2025"
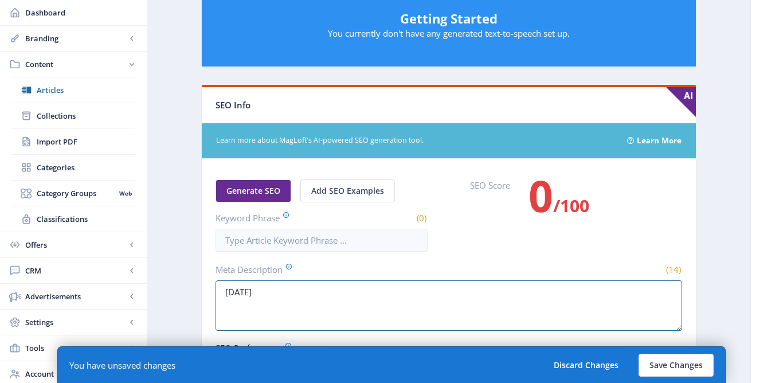
drag, startPoint x: 299, startPoint y: 289, endPoint x: 214, endPoint y: 285, distance: 84.4
click at [214, 286] on nb-card-body "Generate SEO Add SEO Examples Keyword Phrase (0) SEO Score 0 /100 Meta Descript…" at bounding box center [449, 382] width 494 height 447
paste textarea "All training dates for September"
type textarea "All training dates for September 2025"
click at [275, 231] on input "Keyword Phrase" at bounding box center [322, 240] width 212 height 23
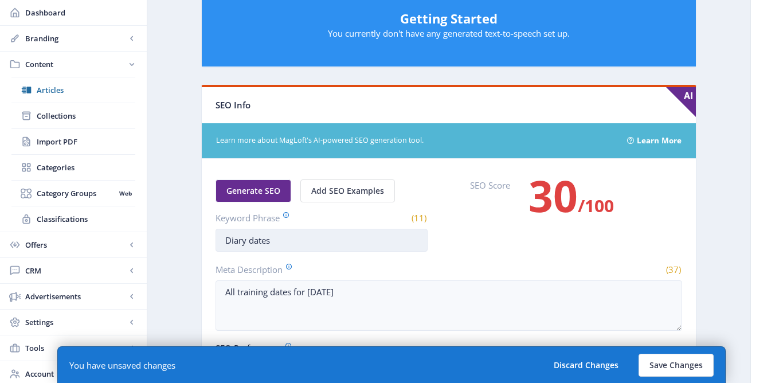
click at [242, 242] on input "Diary dates" at bounding box center [322, 240] width 212 height 23
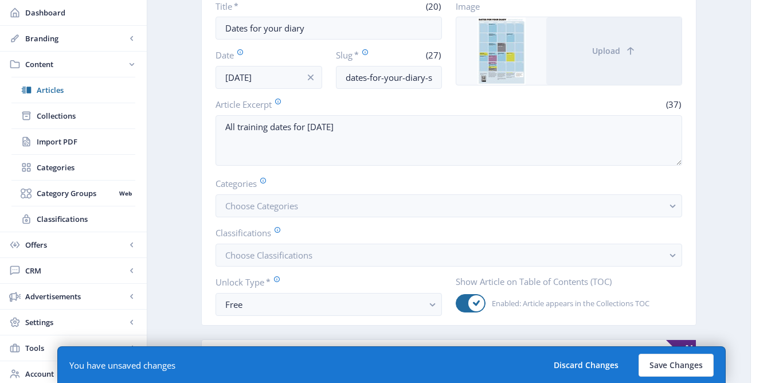
scroll to position [189, 0]
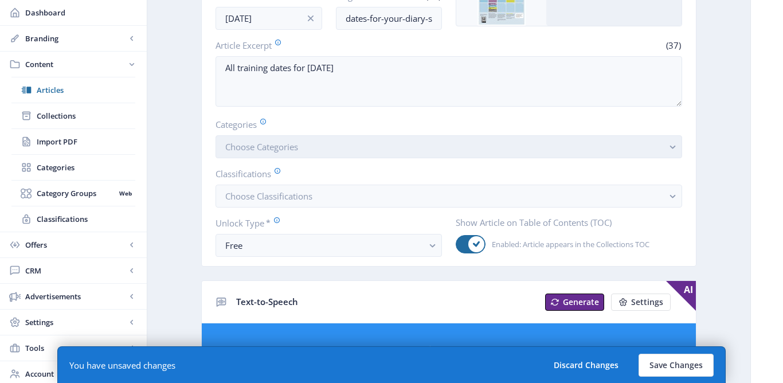
click at [316, 150] on button "Choose Categories" at bounding box center [449, 146] width 467 height 23
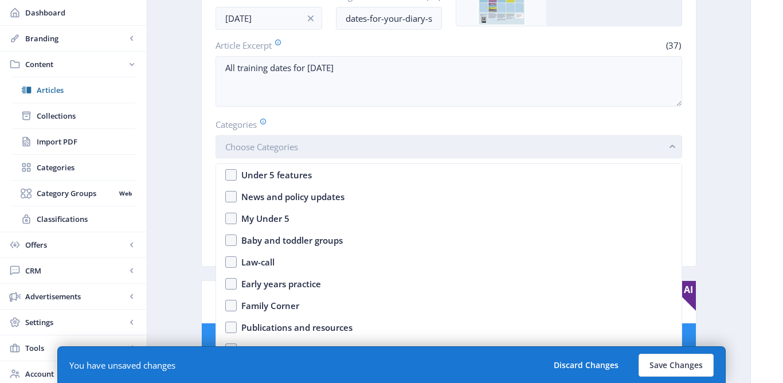
scroll to position [0, 0]
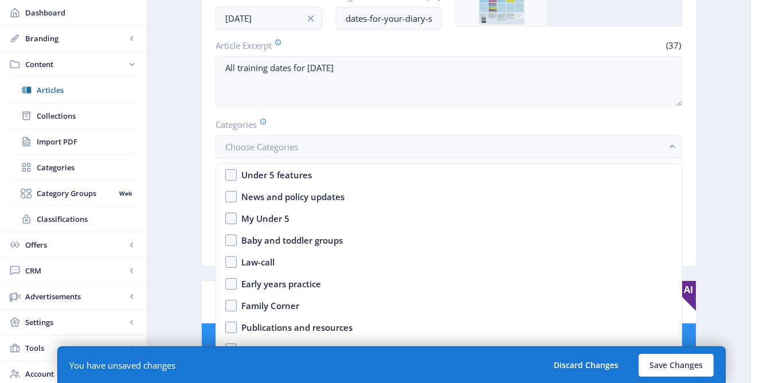
click at [185, 216] on app-content-article "Export Generate Post DATES FOR YOUR DIARY Open in Editor Delete Title * (20) Da…" at bounding box center [448, 390] width 563 height 1043
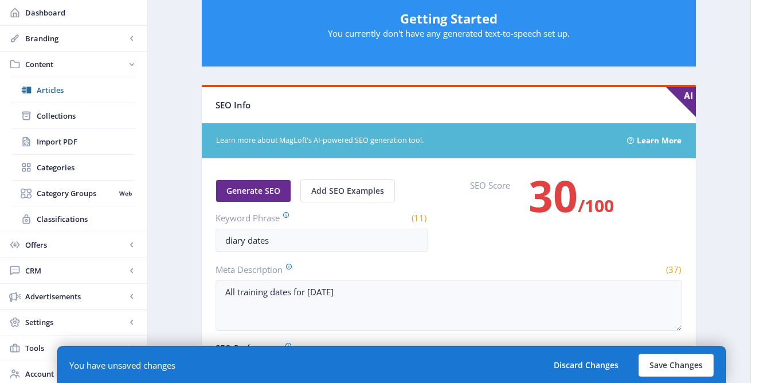
scroll to position [551, 0]
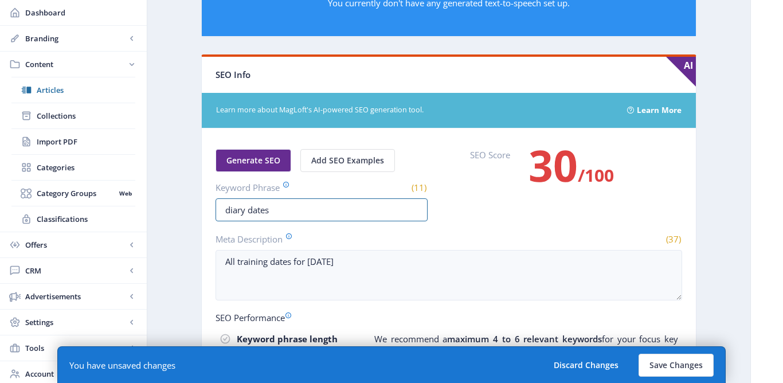
drag, startPoint x: 275, startPoint y: 212, endPoint x: 200, endPoint y: 203, distance: 76.2
click at [200, 205] on app-content-article "Export Generate Post DATES FOR YOUR DIARY Open in Editor Delete Title * (20) Da…" at bounding box center [448, 27] width 563 height 1043
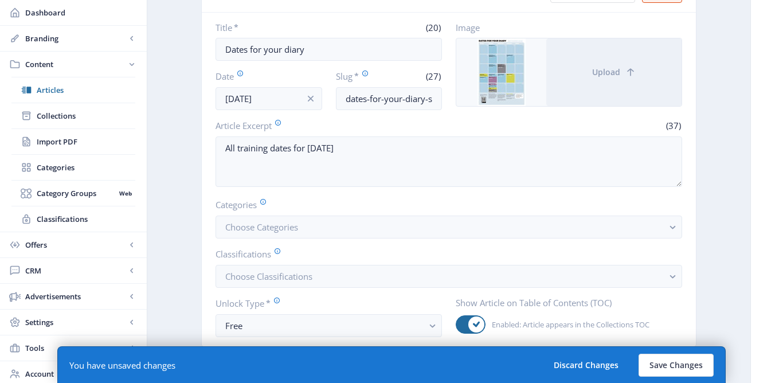
scroll to position [119, 0]
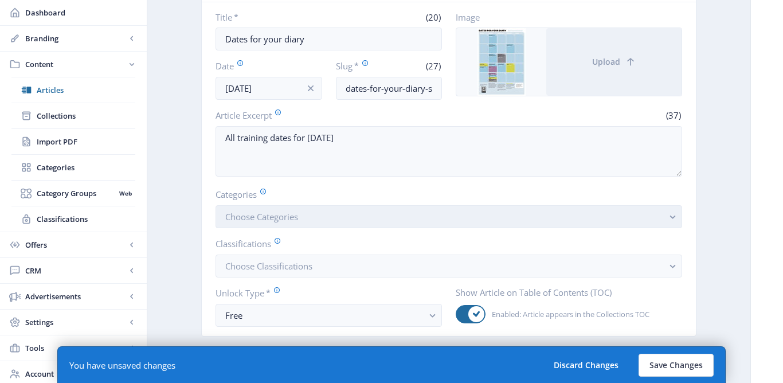
type input "dates for your diary"
click at [245, 215] on span "Choose Categories" at bounding box center [261, 216] width 73 height 11
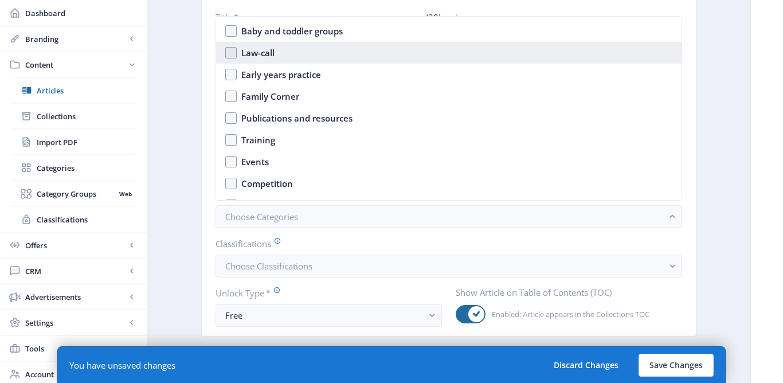
scroll to position [75, 0]
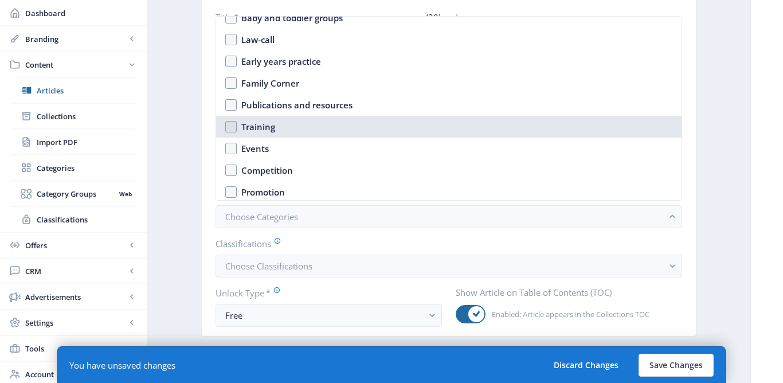
click at [253, 126] on div "Training" at bounding box center [258, 127] width 34 height 14
checkbox input "true"
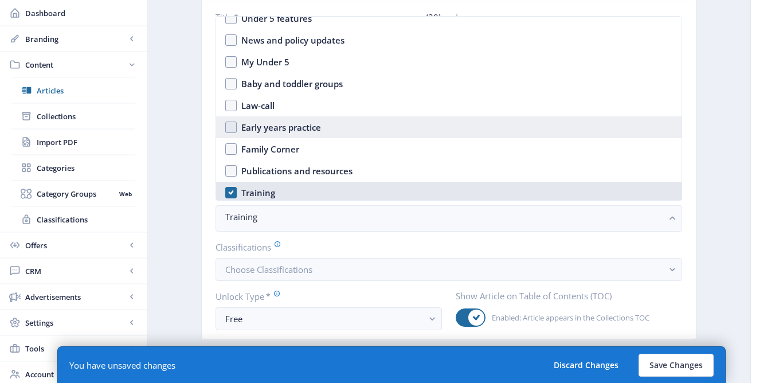
scroll to position [8, 0]
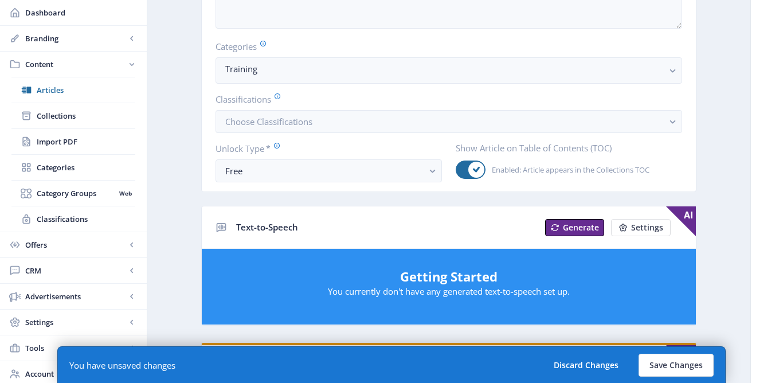
scroll to position [280, 0]
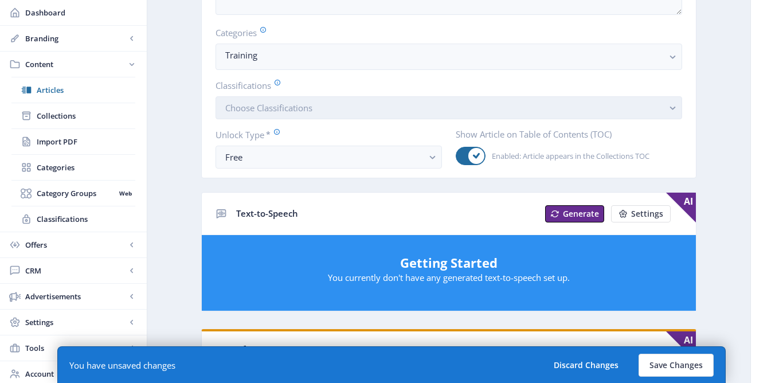
click at [242, 101] on button "Choose Classifications" at bounding box center [449, 107] width 467 height 23
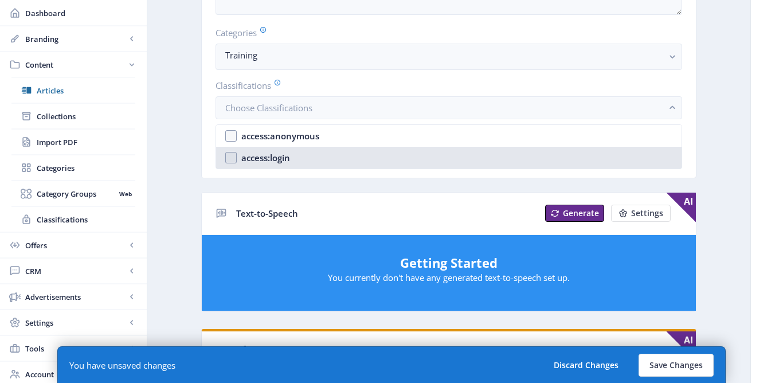
click at [252, 155] on div "access:login" at bounding box center [265, 158] width 49 height 14
checkbox input "true"
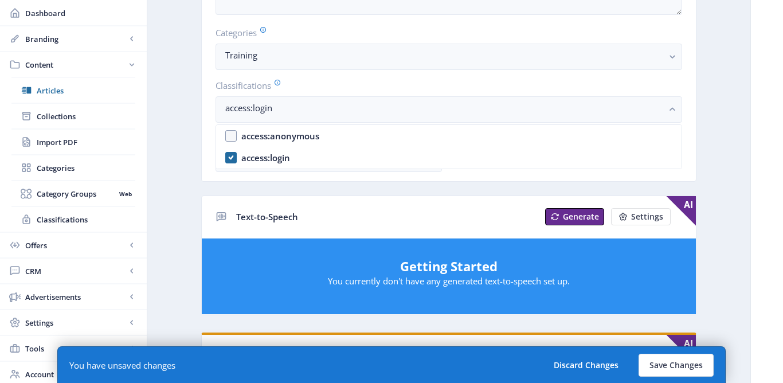
click at [182, 180] on app-content-article "Export Generate Post DATES FOR YOUR DIARY Open in Editor Delete Title * (20) Da…" at bounding box center [448, 296] width 563 height 1039
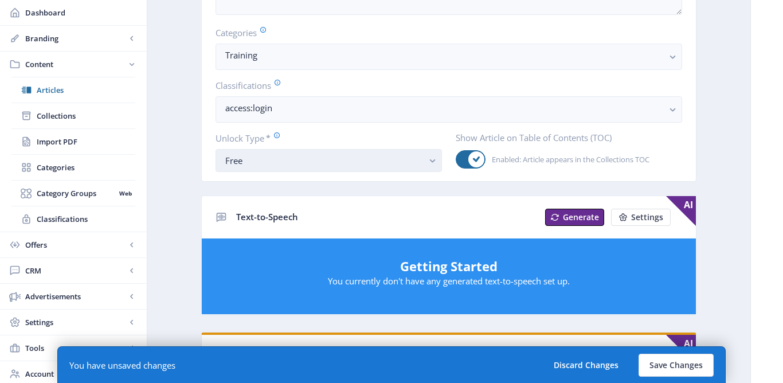
click at [260, 164] on div "Free" at bounding box center [324, 161] width 198 height 14
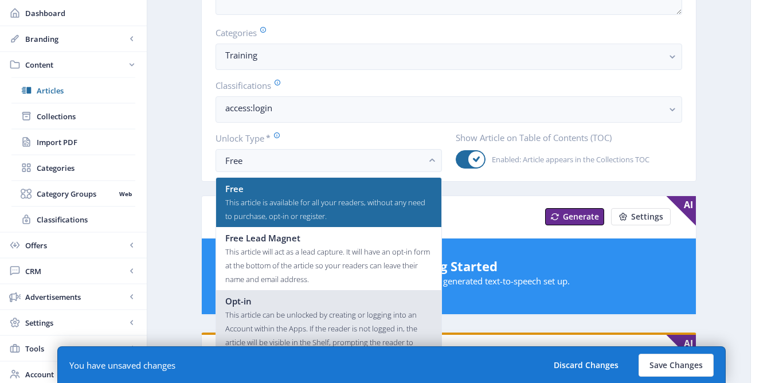
click at [251, 304] on span "Opt-in" at bounding box center [238, 301] width 26 height 14
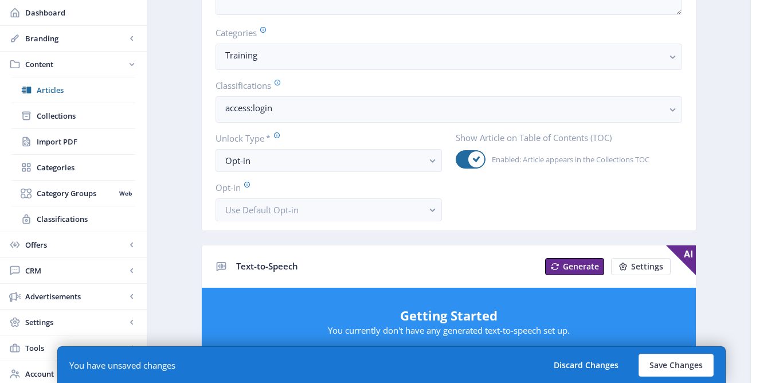
click at [174, 200] on app-content-article "Export Generate Post DATES FOR YOUR DIARY Open in Editor Delete Title * (20) Da…" at bounding box center [448, 321] width 563 height 1088
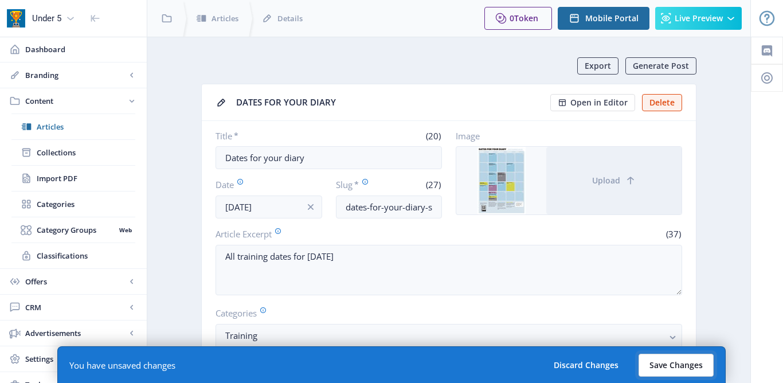
click at [683, 365] on button "Save Changes" at bounding box center [676, 365] width 75 height 23
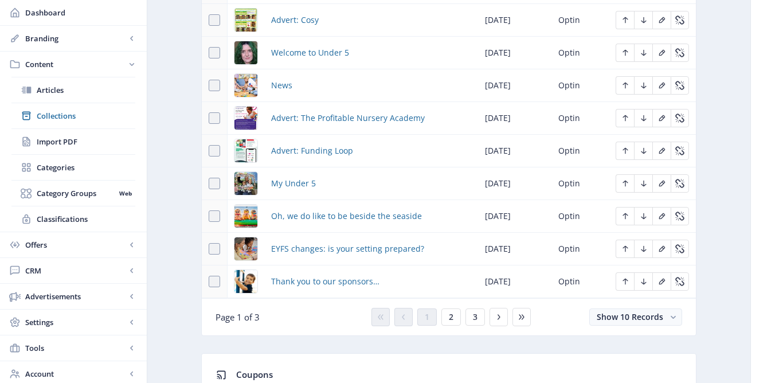
scroll to position [615, 0]
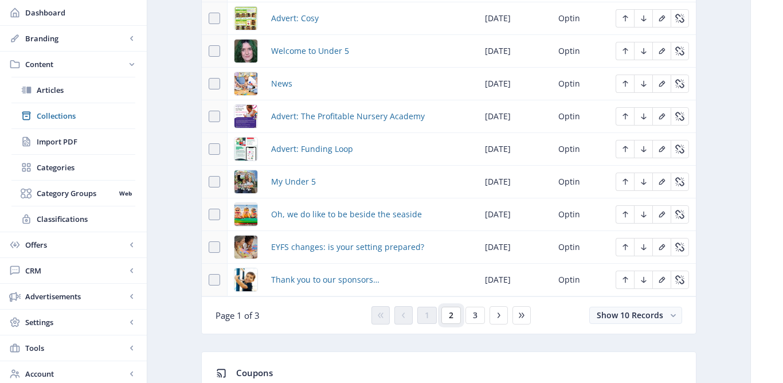
click at [454, 320] on button "2" at bounding box center [450, 315] width 19 height 17
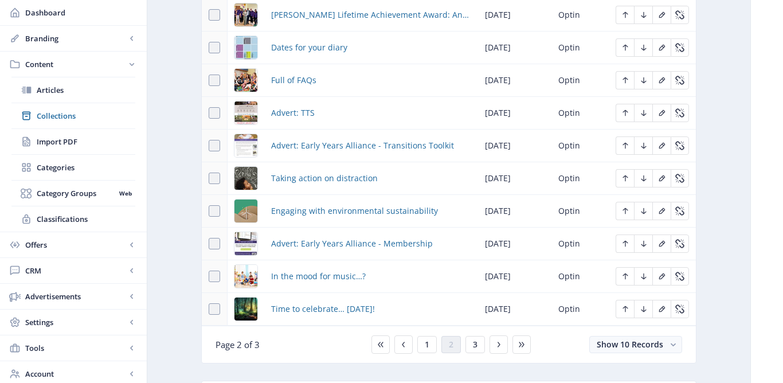
scroll to position [580, 0]
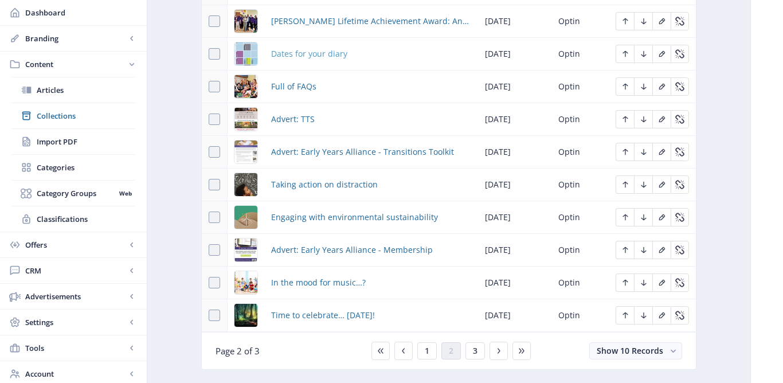
click at [308, 55] on span "Dates for your diary" at bounding box center [309, 54] width 76 height 14
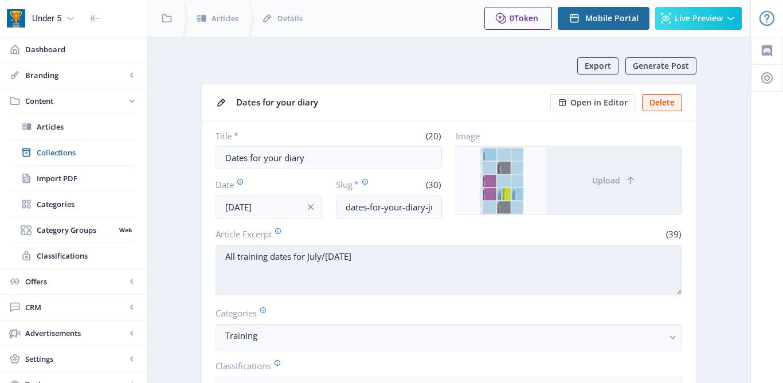
drag, startPoint x: 306, startPoint y: 259, endPoint x: 223, endPoint y: 254, distance: 83.3
click at [222, 254] on textarea "All training dates for July/August 2025" at bounding box center [449, 270] width 467 height 50
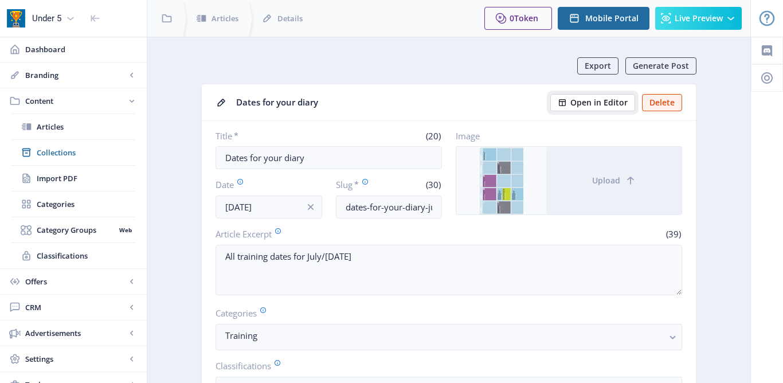
click at [596, 101] on span "Open in Editor" at bounding box center [598, 102] width 57 height 9
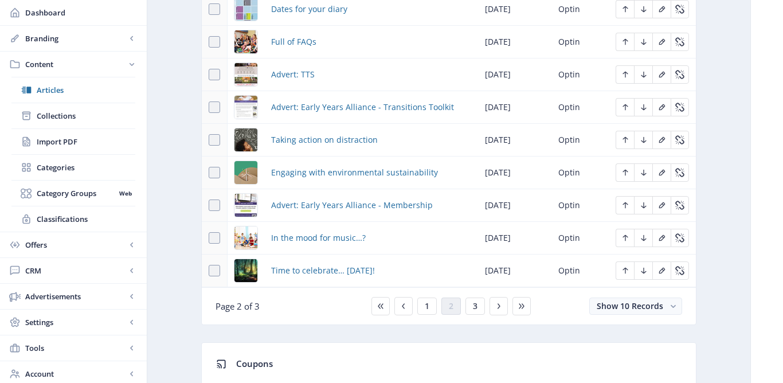
scroll to position [600, 0]
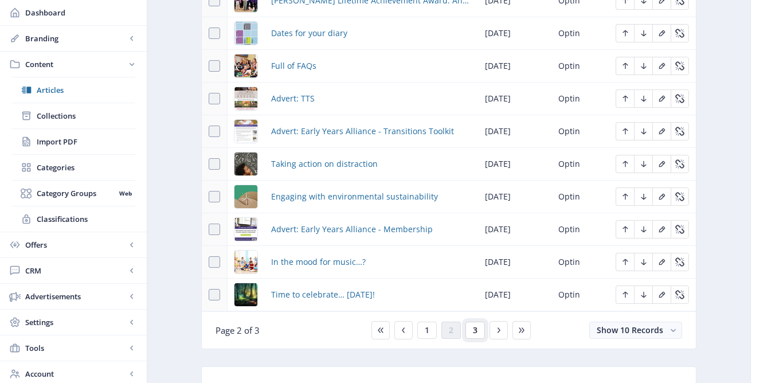
click at [475, 335] on span "3" at bounding box center [475, 330] width 5 height 9
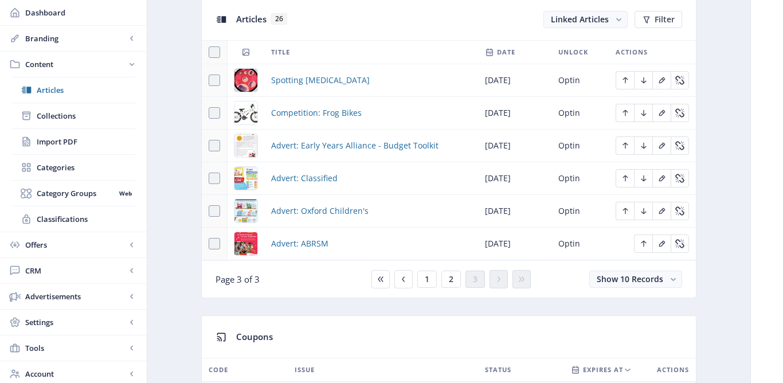
scroll to position [522, 0]
click at [314, 112] on span "Competition: Frog Bikes" at bounding box center [316, 112] width 91 height 14
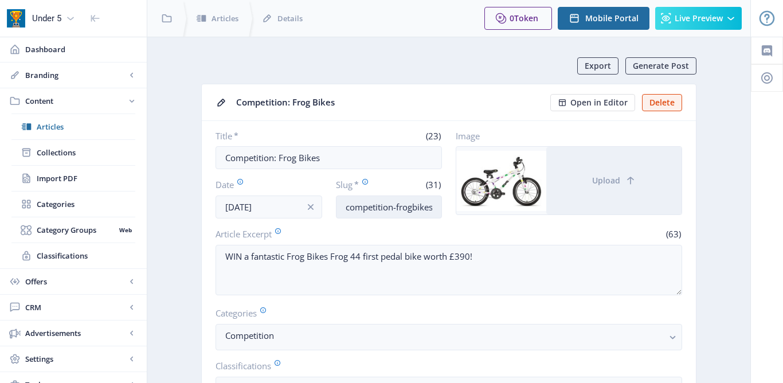
click at [425, 207] on input "competition-frogbikes-julaug-25" at bounding box center [389, 206] width 107 height 23
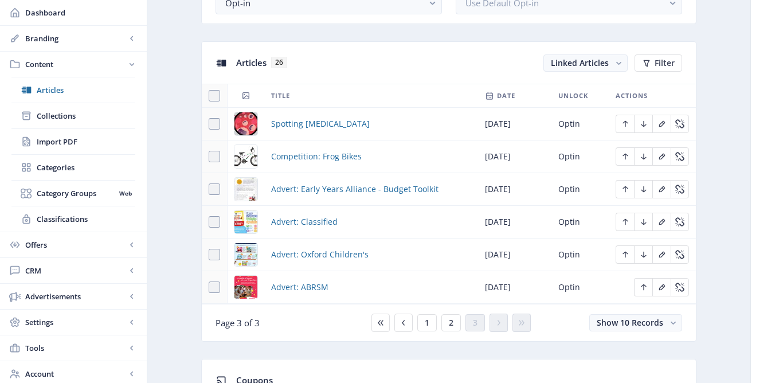
scroll to position [495, 0]
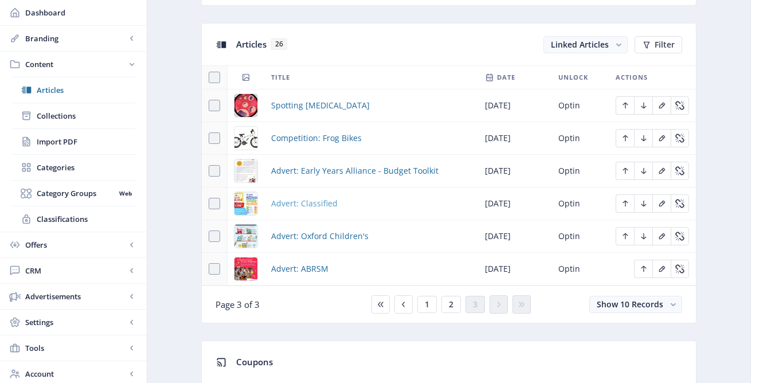
click at [322, 200] on span "Advert: Classified" at bounding box center [304, 204] width 67 height 14
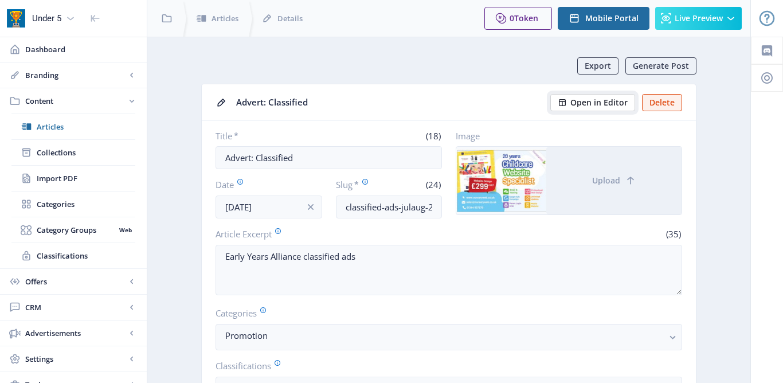
click at [603, 100] on span "Open in Editor" at bounding box center [598, 102] width 57 height 9
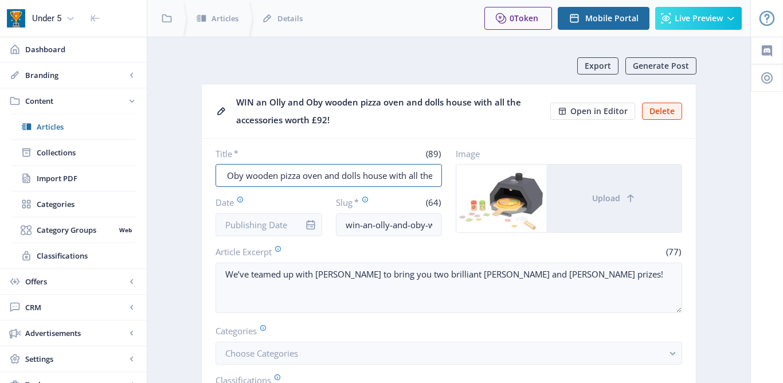
scroll to position [0, 159]
drag, startPoint x: 225, startPoint y: 176, endPoint x: 444, endPoint y: 178, distance: 219.0
click at [444, 179] on div "Title * (89) WIN an Olly and Oby wooden pizza oven and dolls house with all the…" at bounding box center [449, 192] width 467 height 88
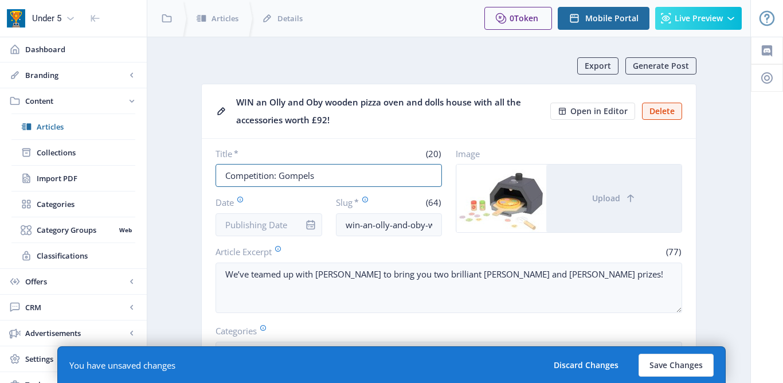
type input "Competition: Gompels"
click at [267, 214] on input "Date" at bounding box center [269, 224] width 107 height 23
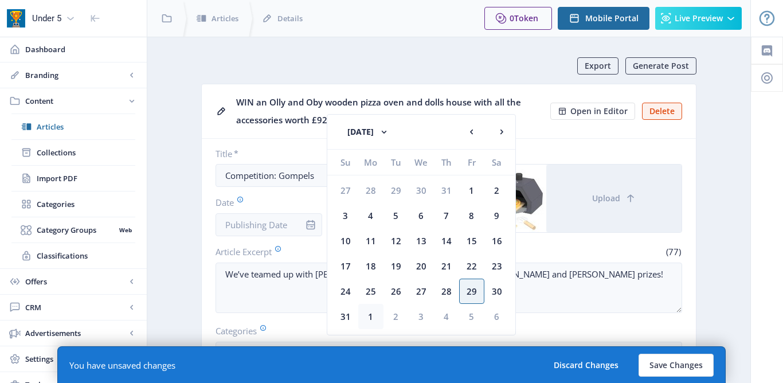
click at [369, 310] on div "1" at bounding box center [370, 316] width 25 height 25
type input "[DATE]"
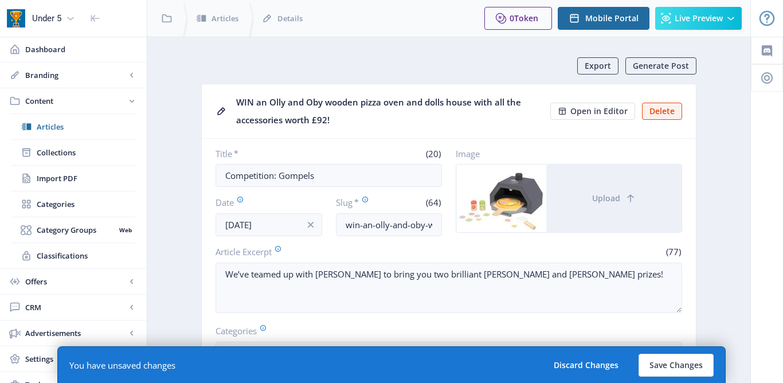
drag, startPoint x: 343, startPoint y: 221, endPoint x: 484, endPoint y: 221, distance: 140.5
click at [484, 222] on div "Title * (20) Competition: Gompels Date Sep 1, 2025 Slug * (64) win-an-olly-and-…" at bounding box center [449, 192] width 467 height 88
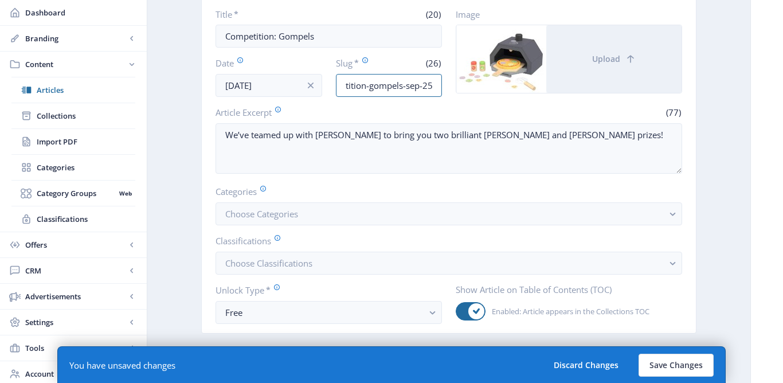
scroll to position [142, 0]
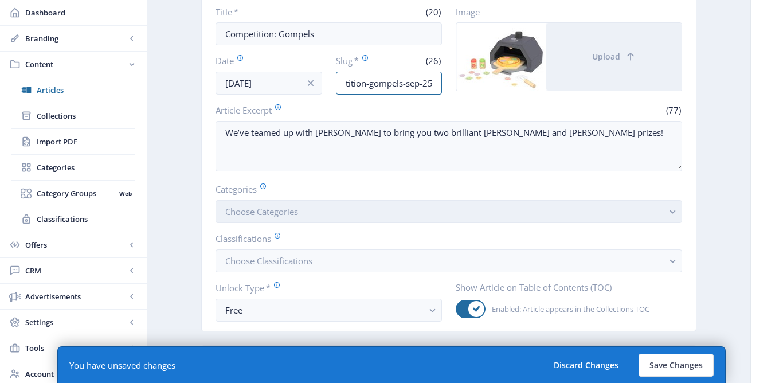
type input "competition-gompels-sep-25"
click at [335, 212] on button "Choose Categories" at bounding box center [449, 211] width 467 height 23
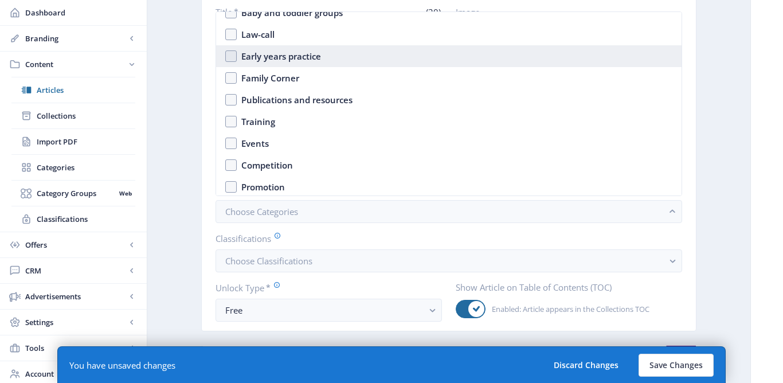
scroll to position [100, 0]
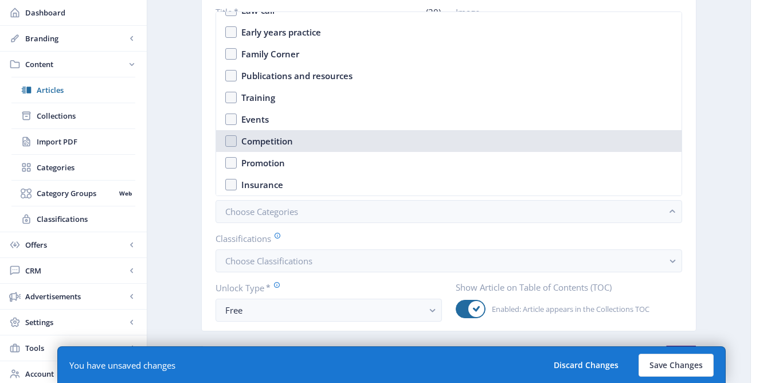
click at [295, 142] on nb-option "Competition" at bounding box center [449, 141] width 466 height 22
checkbox input "true"
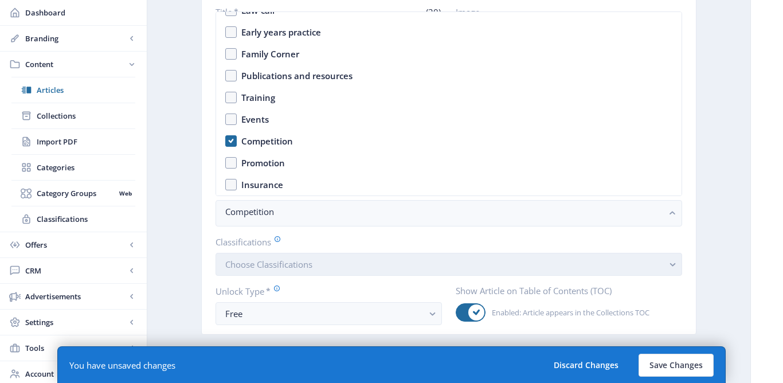
click at [307, 267] on span "Choose Classifications" at bounding box center [268, 264] width 87 height 11
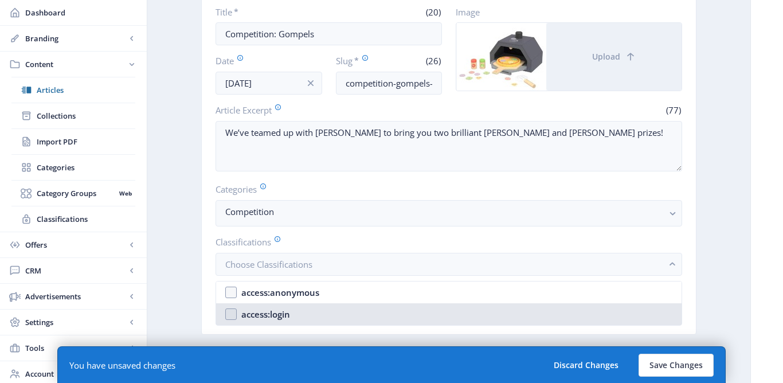
click at [272, 311] on div "access:login" at bounding box center [265, 314] width 49 height 14
checkbox input "true"
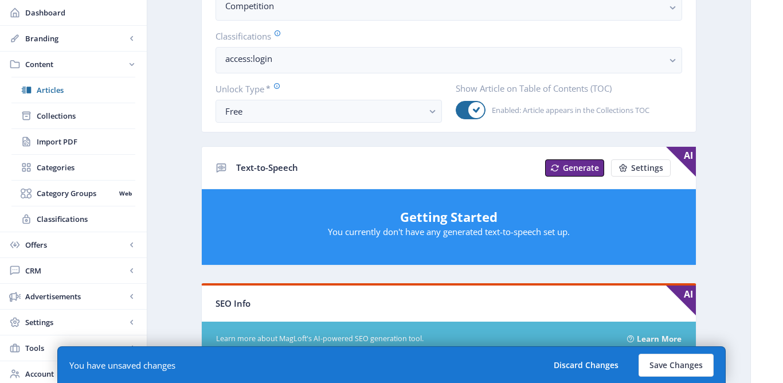
scroll to position [359, 0]
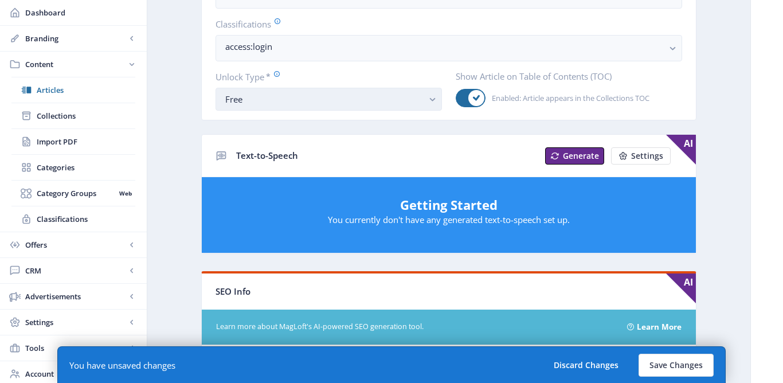
click at [279, 96] on div "Free" at bounding box center [324, 99] width 198 height 14
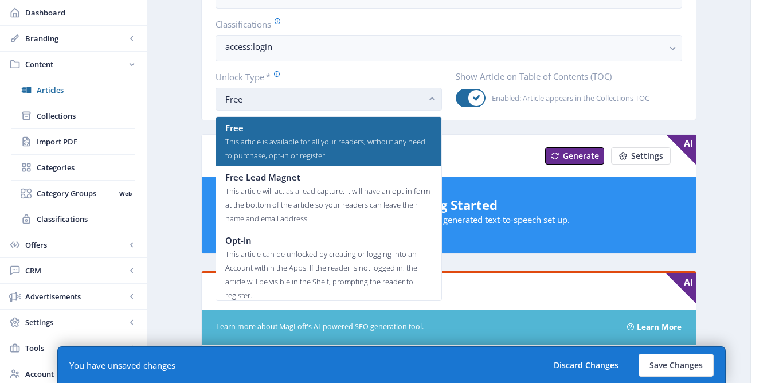
scroll to position [0, 0]
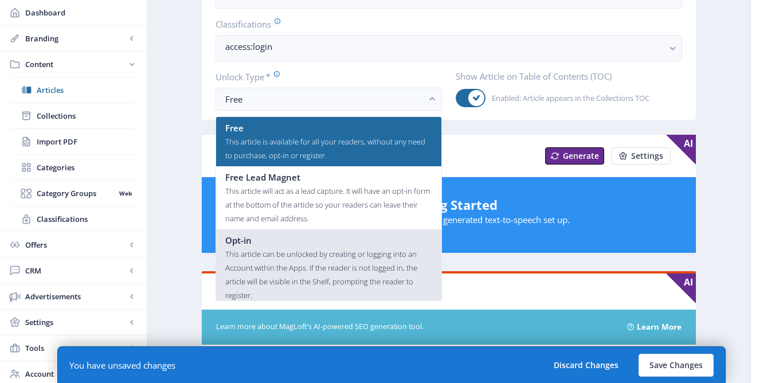
click at [264, 260] on div "This article can be unlocked by creating or logging into an Account within the …" at bounding box center [328, 274] width 207 height 55
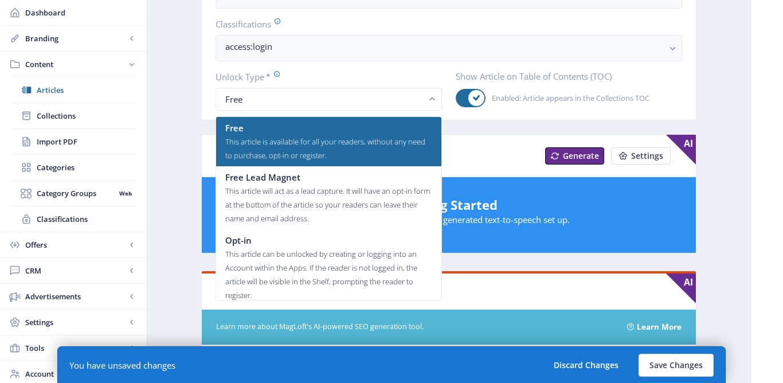
scroll to position [359, 0]
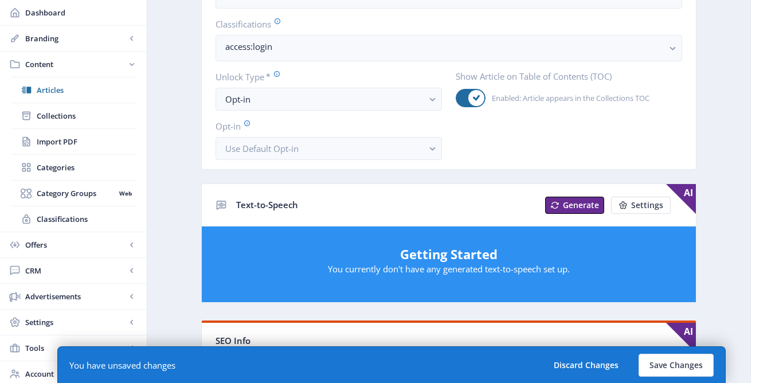
click at [174, 192] on app-content-article "Export Generate Post WIN an Olly and Oby wooden pizza oven and dolls house with…" at bounding box center [448, 278] width 563 height 1161
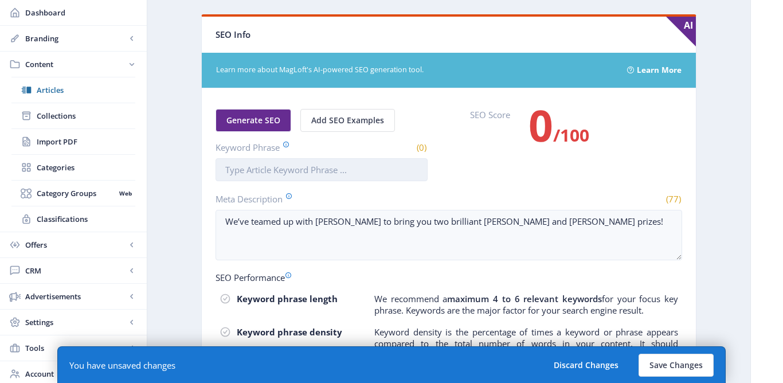
click at [277, 173] on input "Keyword Phrase" at bounding box center [322, 169] width 212 height 23
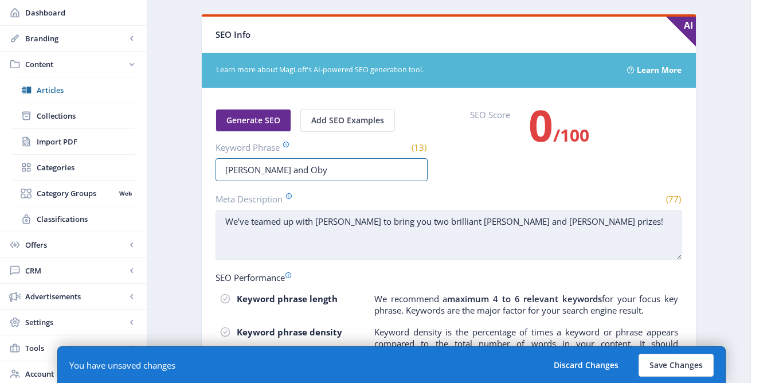
type input "Ollie and Oby"
click at [500, 221] on textarea "We’ve teamed up with Gompels to bring you two brilliant Olly and Olby prizes!" at bounding box center [449, 235] width 467 height 50
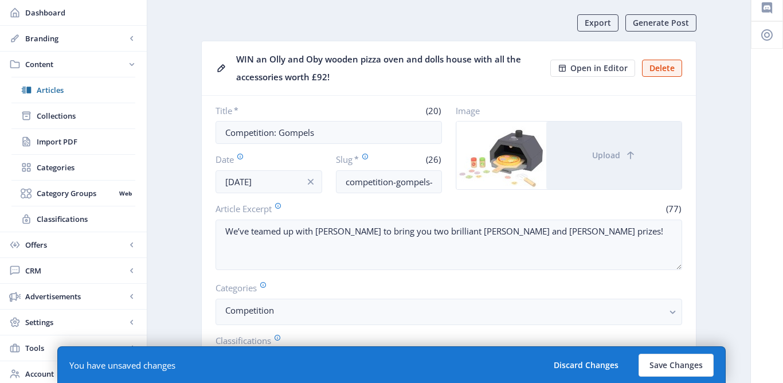
scroll to position [59, 0]
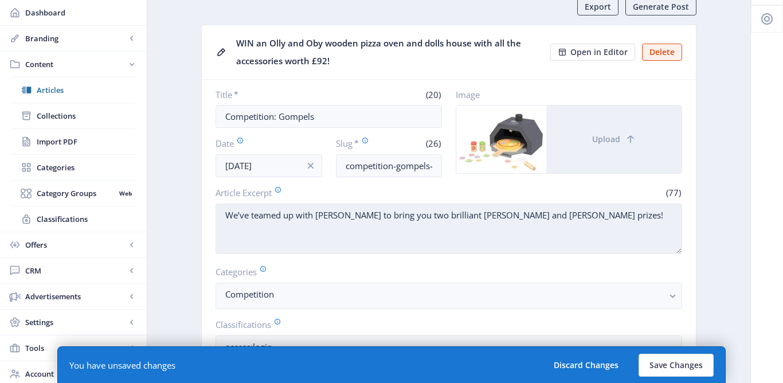
type textarea "We’ve teamed up with Gompels to bring you two brilliant Olly and Oby prizes!"
click at [499, 216] on textarea "We’ve teamed up with Gompels to bring you two brilliant Olly and Olby prizes!" at bounding box center [449, 229] width 467 height 50
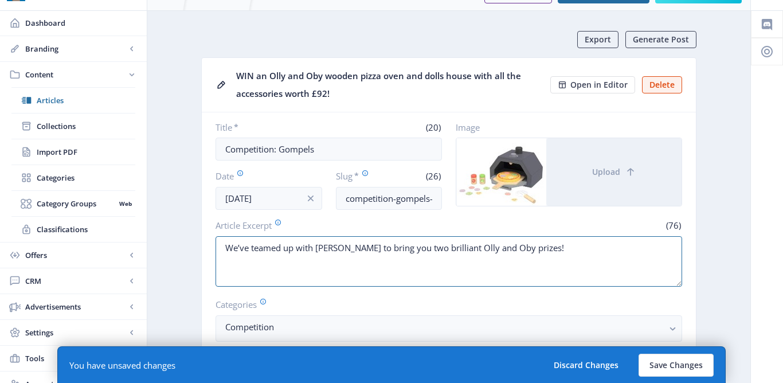
scroll to position [0, 0]
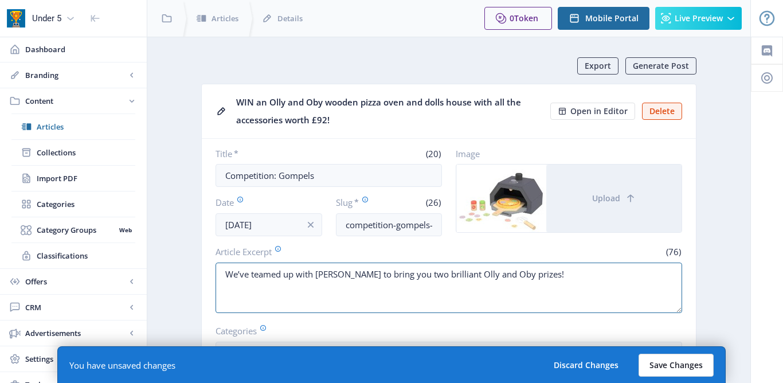
type textarea "We’ve teamed up with Gompels to bring you two brilliant Olly and Oby prizes!"
click at [689, 369] on button "Save Changes" at bounding box center [676, 365] width 75 height 23
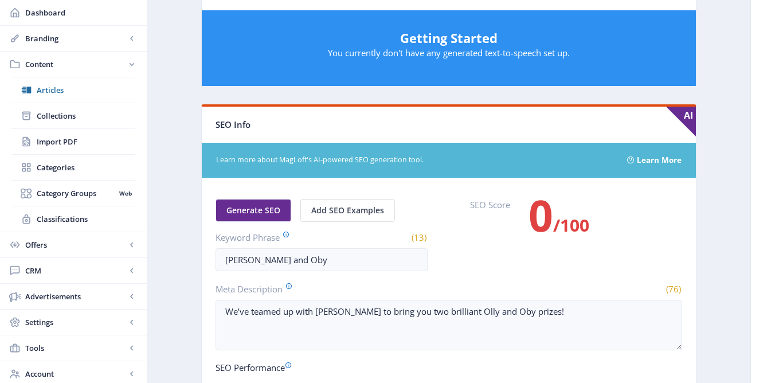
scroll to position [557, 0]
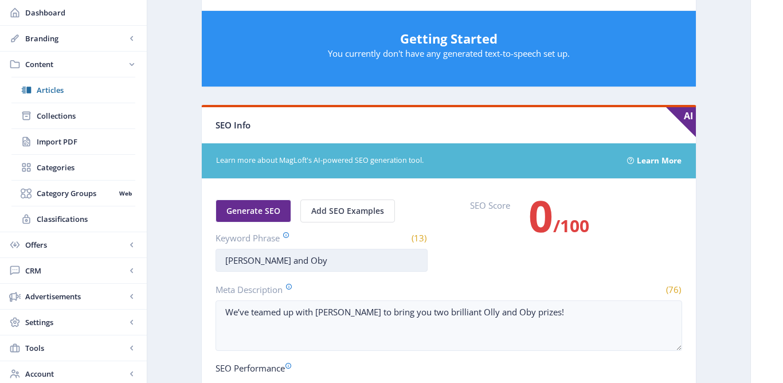
click at [339, 271] on input "Ollie and Oby" at bounding box center [322, 260] width 212 height 23
click at [244, 261] on input "Ollie and Oby" at bounding box center [322, 260] width 212 height 23
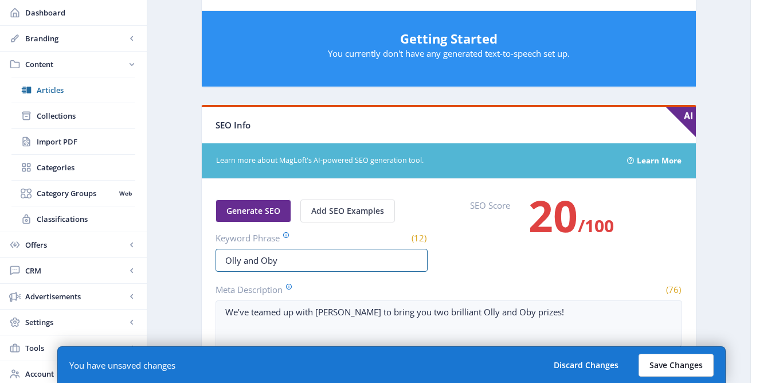
type input "Olly and Oby"
click at [676, 357] on button "Save Changes" at bounding box center [676, 365] width 75 height 23
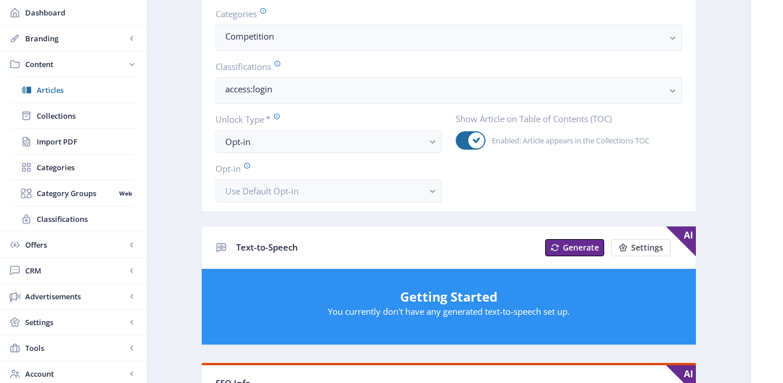
scroll to position [0, 0]
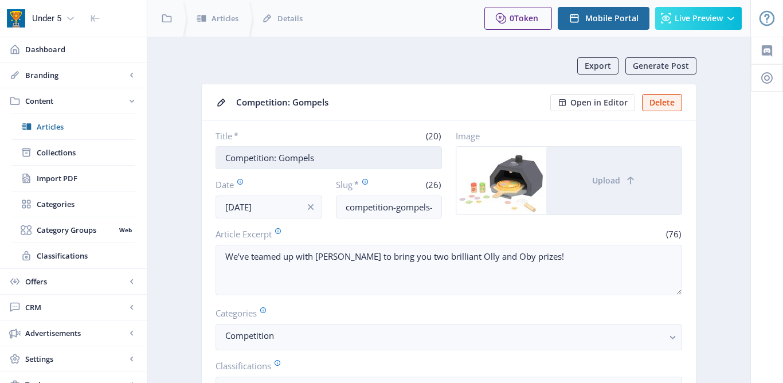
click at [402, 148] on input "Competition: Gompels" at bounding box center [329, 157] width 226 height 23
click at [402, 149] on input "Competition: Gompels" at bounding box center [329, 157] width 226 height 23
click at [366, 158] on input "Competition: Gompels" at bounding box center [329, 157] width 226 height 23
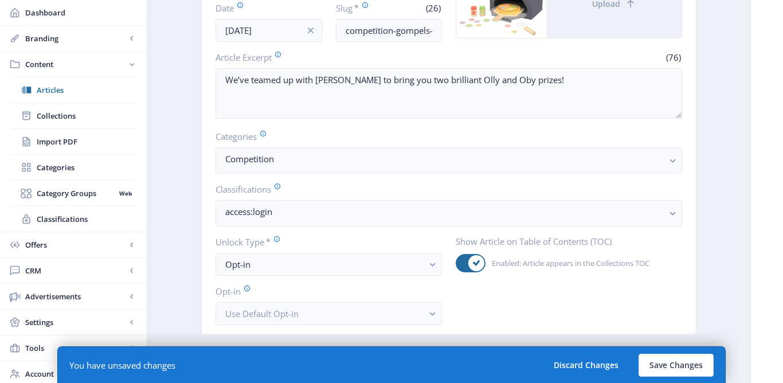
scroll to position [132, 0]
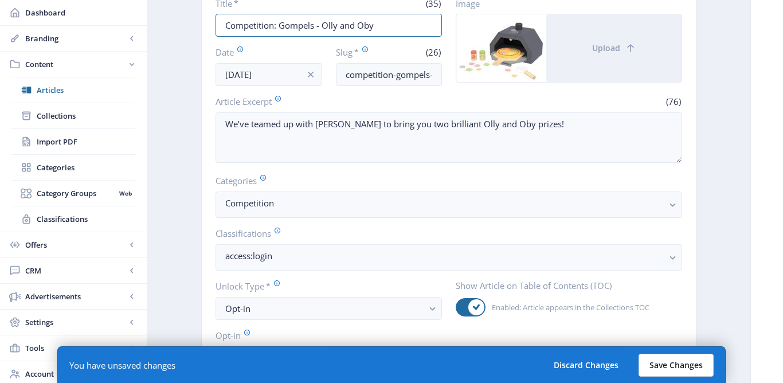
type input "Competition: Gompels - Olly and Oby"
click at [696, 365] on button "Save Changes" at bounding box center [676, 365] width 75 height 23
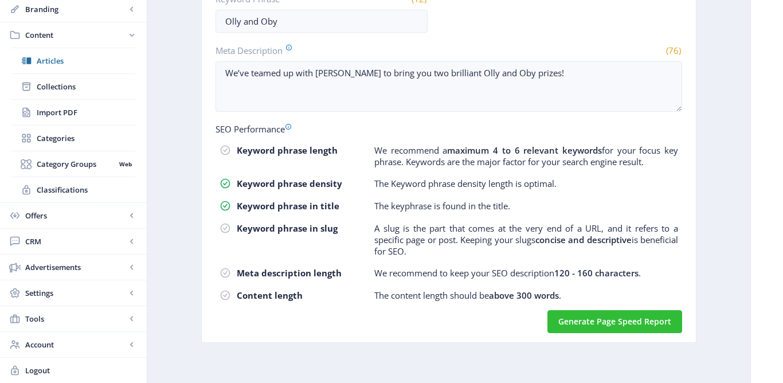
scroll to position [0, 0]
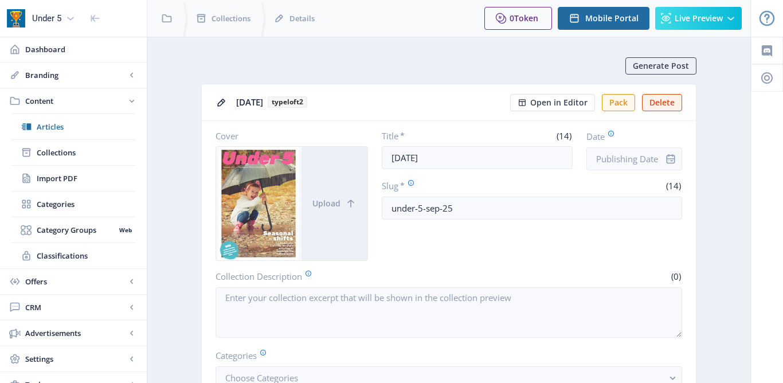
scroll to position [488, 0]
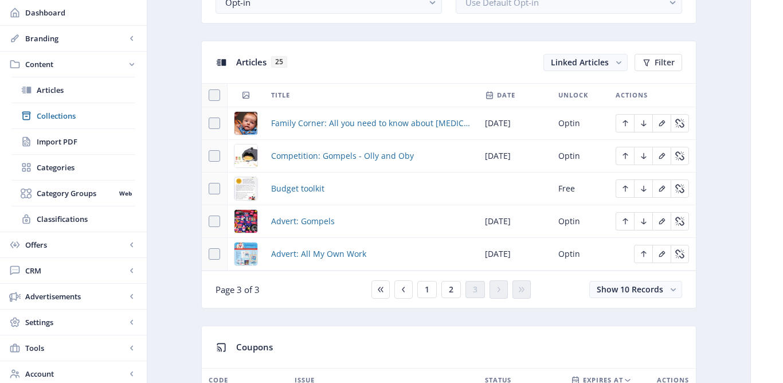
scroll to position [478, 0]
click at [447, 291] on button "2" at bounding box center [450, 288] width 19 height 17
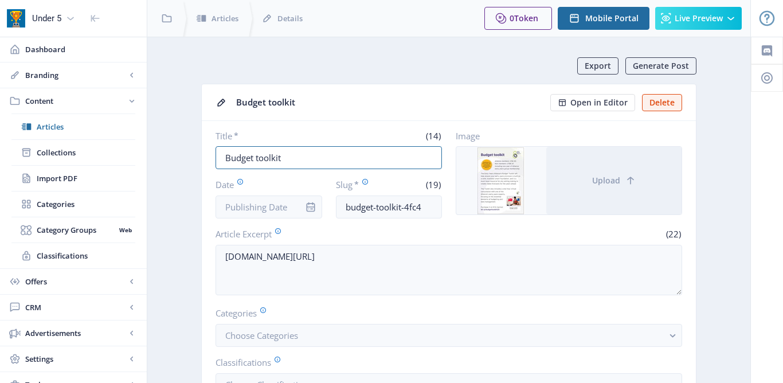
drag, startPoint x: 276, startPoint y: 160, endPoint x: 206, endPoint y: 159, distance: 69.4
click at [206, 159] on nb-card-body "Title * (14) Budget toolkit Date Slug * (19) budget-toolkit-4fc4 Image Upload A…" at bounding box center [449, 288] width 494 height 334
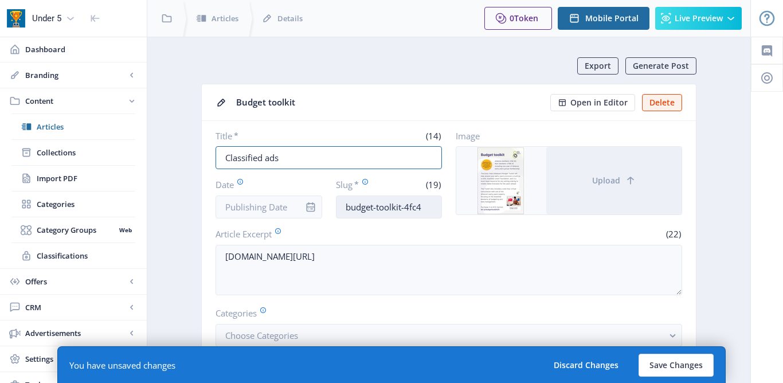
type input "Classified ads"
drag, startPoint x: 433, startPoint y: 209, endPoint x: 326, endPoint y: 205, distance: 107.3
click at [326, 205] on div "Date Slug * (19) budget-toolkit-4fc4" at bounding box center [329, 198] width 226 height 40
type input "classified-ads-sep-25"
click at [275, 210] on input "Date" at bounding box center [269, 206] width 107 height 23
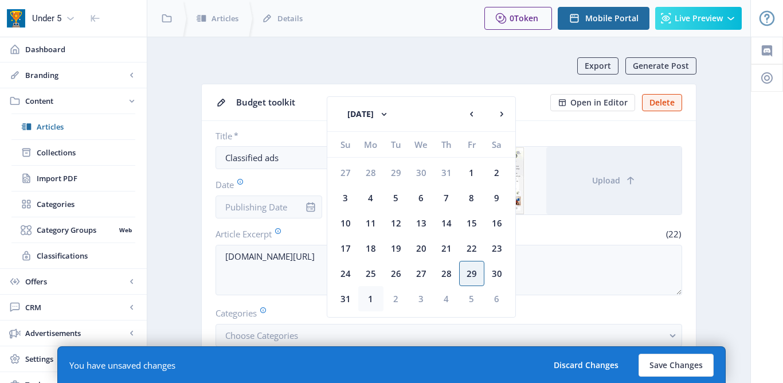
click at [371, 296] on div "1" at bounding box center [370, 298] width 25 height 25
type input "[DATE]"
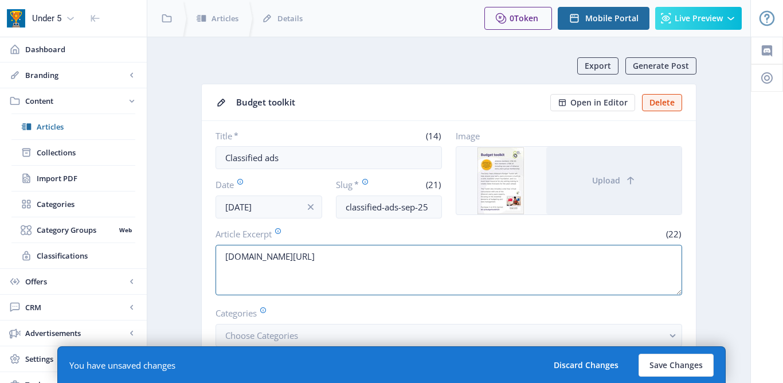
drag, startPoint x: 326, startPoint y: 259, endPoint x: 208, endPoint y: 255, distance: 117.6
click at [208, 255] on nb-card-body "Title * (14) Classified ads Date Sep 1, 2025 Slug * (21) classified-ads-sep-25 …" at bounding box center [449, 288] width 494 height 334
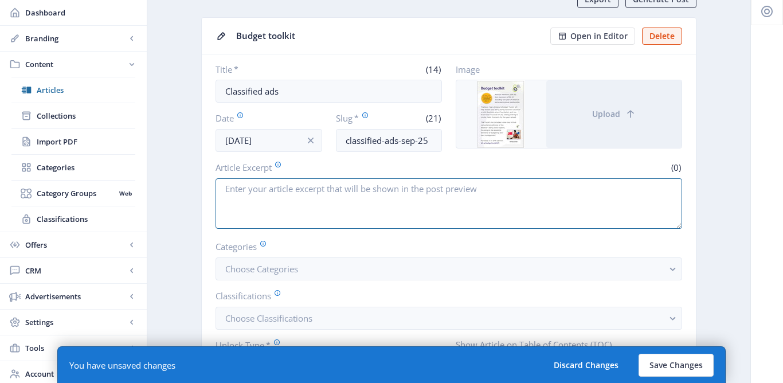
scroll to position [286, 0]
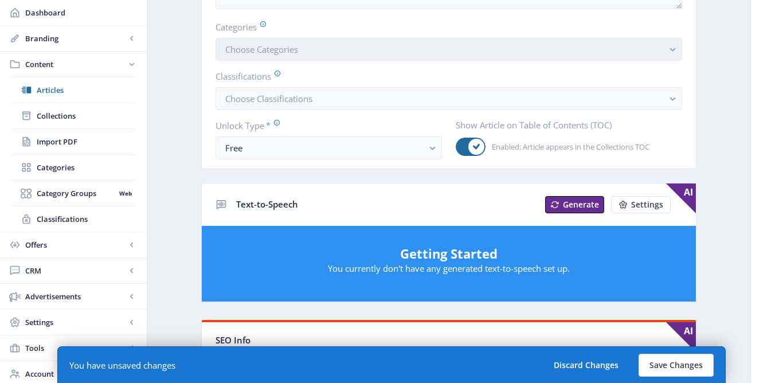
click at [301, 59] on button "Choose Categories" at bounding box center [449, 49] width 467 height 23
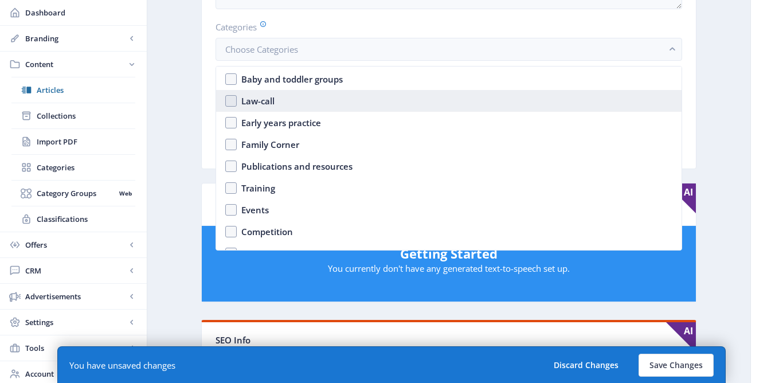
scroll to position [100, 0]
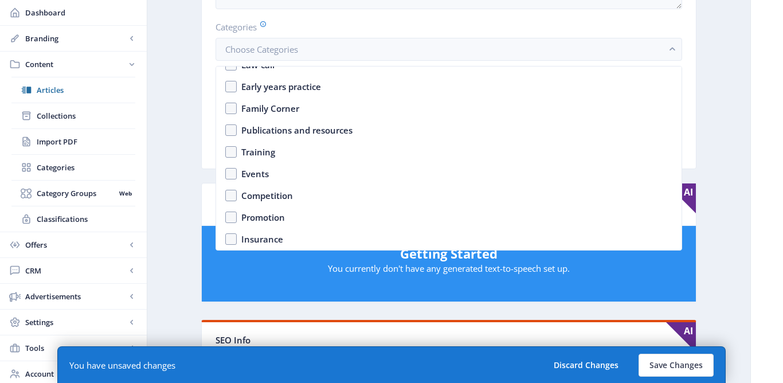
click at [188, 175] on app-content-article "Export Generate Post Budget toolkit Open in Editor Delete Title * (14) Classifi…" at bounding box center [448, 315] width 563 height 1088
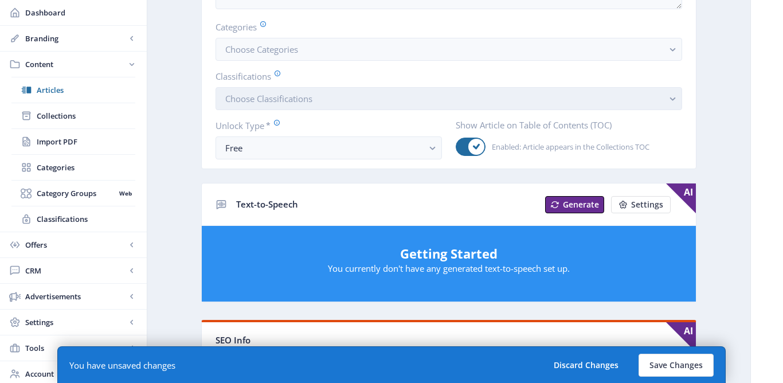
click at [283, 92] on button "Choose Classifications" at bounding box center [449, 98] width 467 height 23
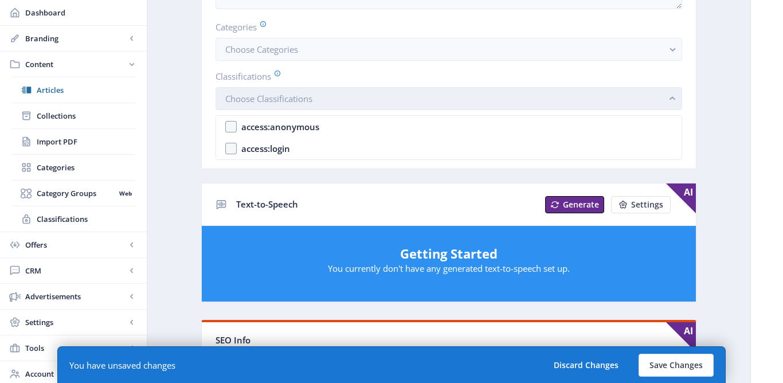
scroll to position [0, 0]
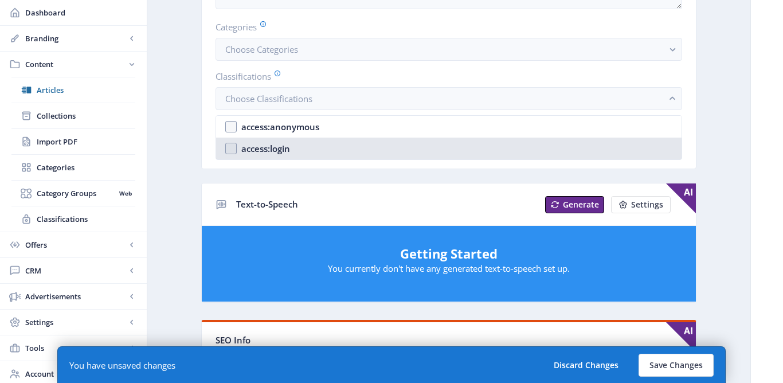
click at [275, 138] on nb-option "access:login" at bounding box center [449, 149] width 466 height 22
checkbox input "true"
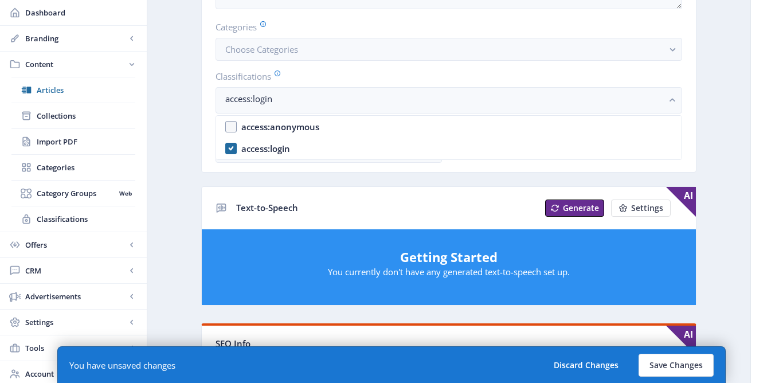
click at [183, 154] on app-content-article "Export Generate Post Budget toolkit Open in Editor Delete Title * (14) Classifi…" at bounding box center [448, 316] width 563 height 1091
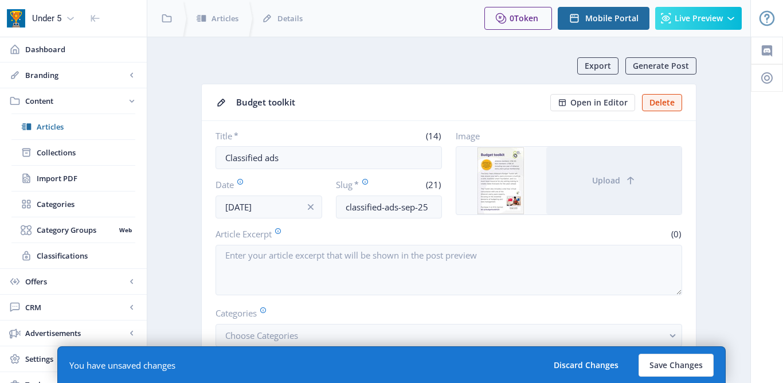
scroll to position [286, 0]
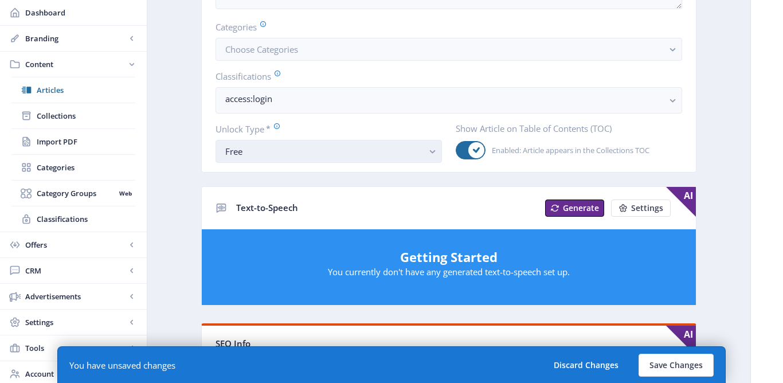
click at [255, 147] on div "Free" at bounding box center [324, 151] width 198 height 14
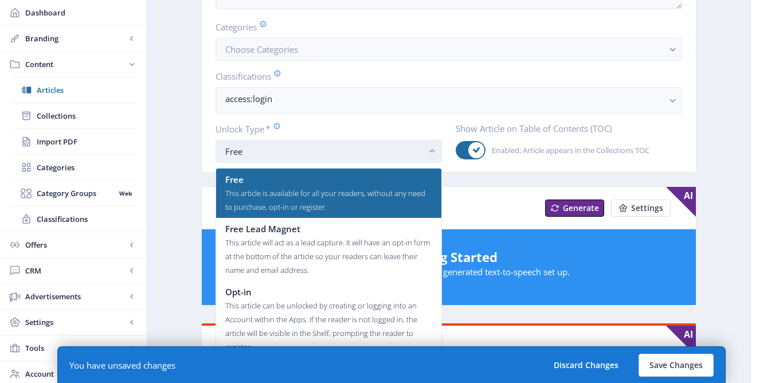
scroll to position [0, 0]
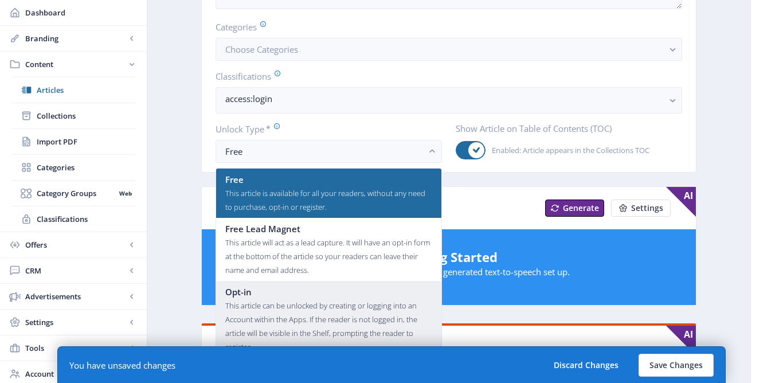
click at [250, 311] on div "This article can be unlocked by creating or logging into an Account within the …" at bounding box center [328, 326] width 207 height 55
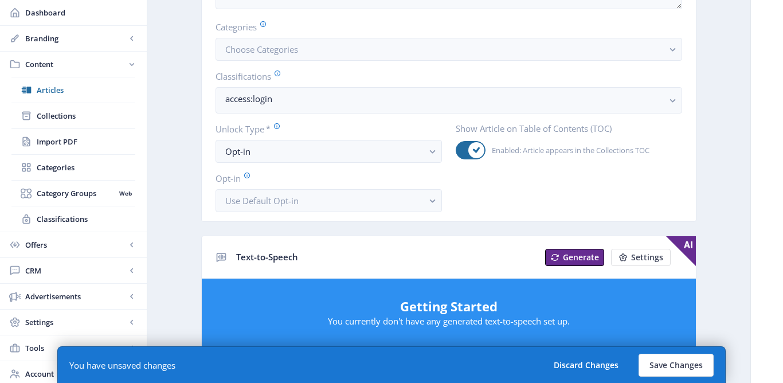
click at [167, 191] on app-content-article "Export Generate Post Budget toolkit Open in Editor Delete Title * (14) Classifi…" at bounding box center [448, 341] width 563 height 1140
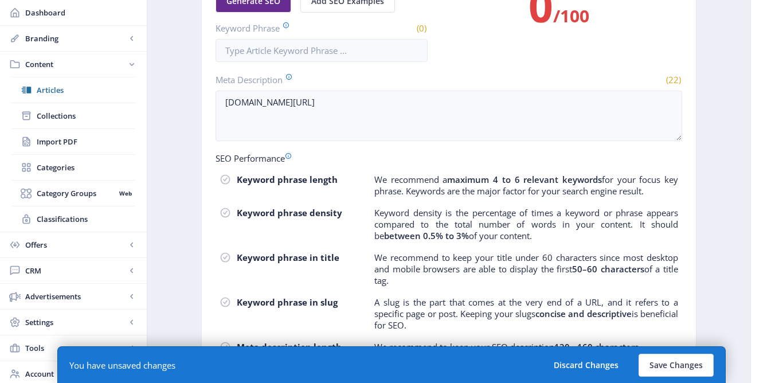
scroll to position [647, 0]
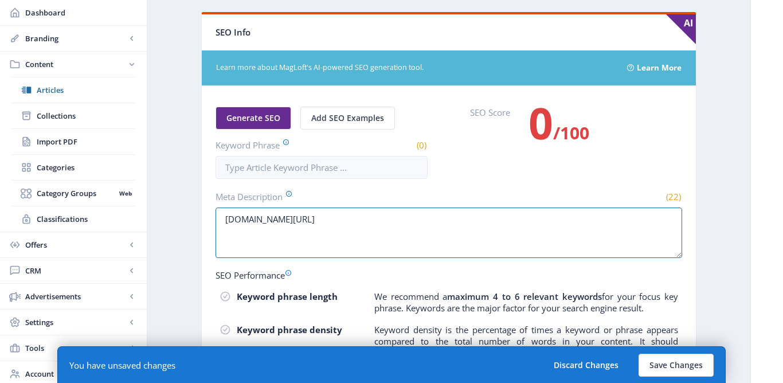
drag, startPoint x: 334, startPoint y: 218, endPoint x: 197, endPoint y: 212, distance: 137.7
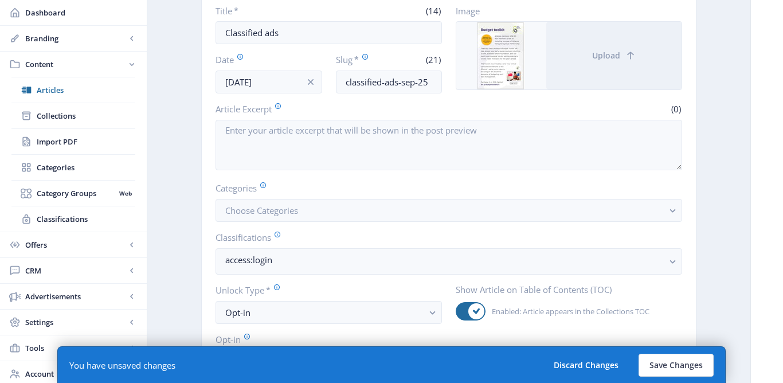
scroll to position [19, 0]
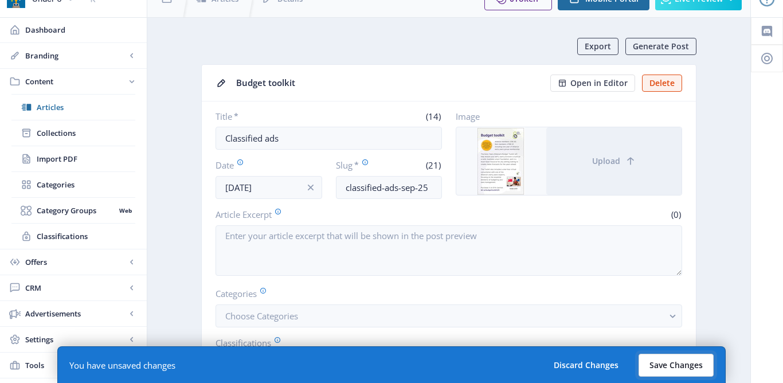
click at [685, 367] on button "Save Changes" at bounding box center [676, 365] width 75 height 23
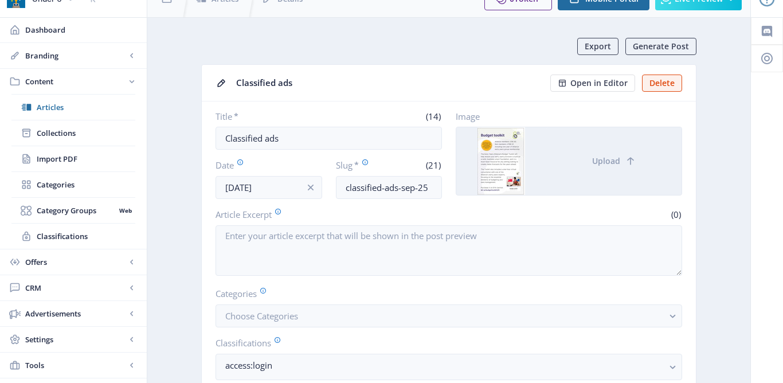
click at [496, 174] on div at bounding box center [501, 161] width 90 height 68
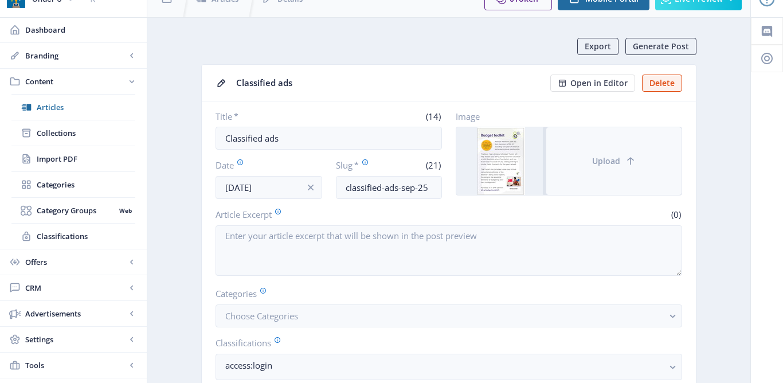
click at [572, 160] on button "Upload" at bounding box center [613, 161] width 135 height 68
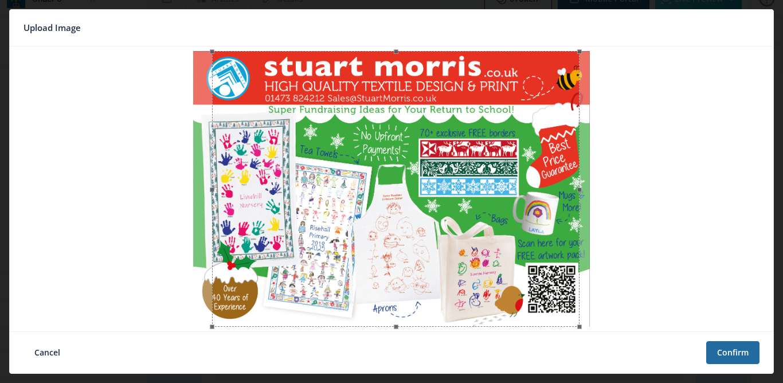
drag, startPoint x: 492, startPoint y: 148, endPoint x: 511, endPoint y: 146, distance: 19.1
click at [511, 146] on div at bounding box center [395, 189] width 367 height 276
click at [735, 349] on button "Confirm" at bounding box center [732, 352] width 53 height 23
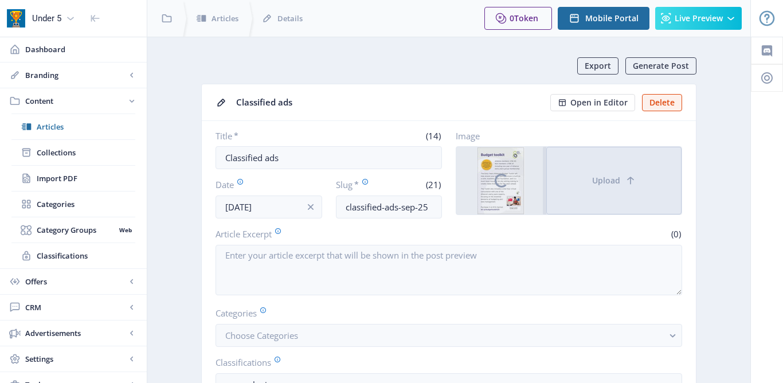
scroll to position [19, 0]
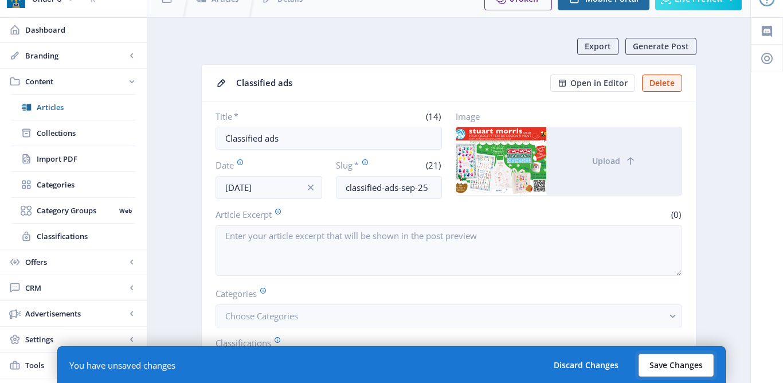
click at [689, 364] on button "Save Changes" at bounding box center [676, 365] width 75 height 23
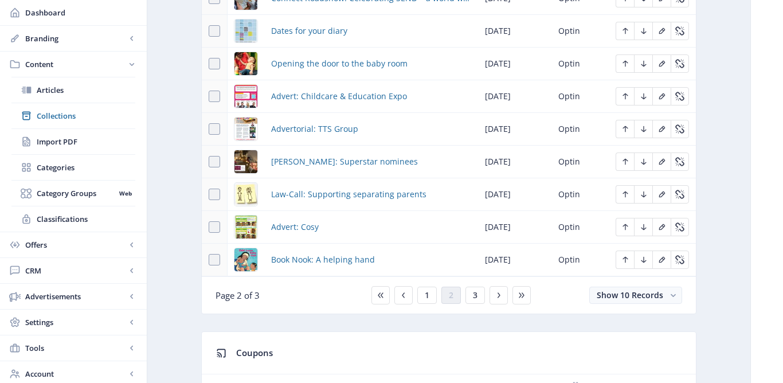
scroll to position [632, 0]
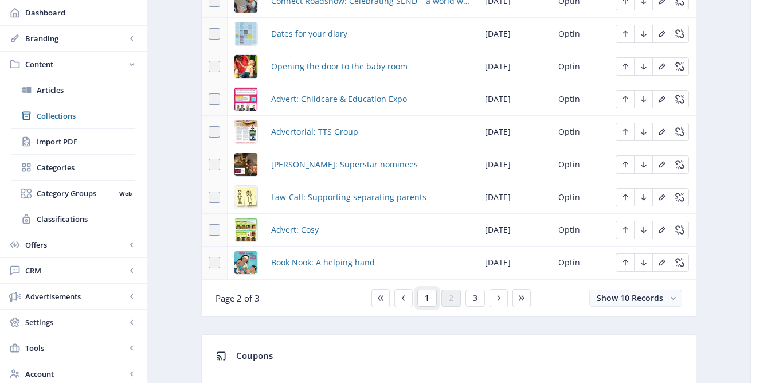
click at [429, 304] on button "1" at bounding box center [426, 298] width 19 height 17
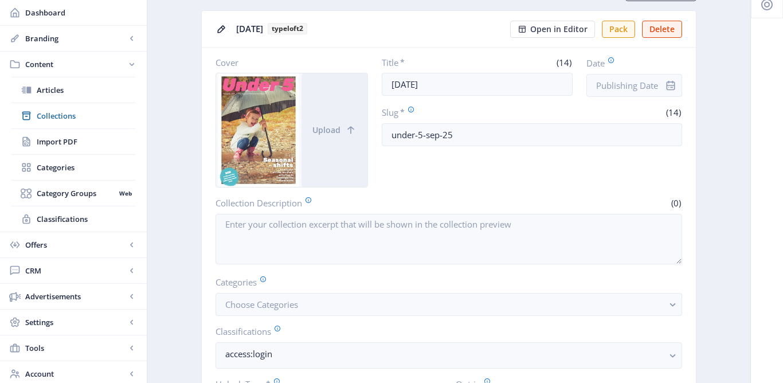
scroll to position [159, 0]
